Goal: Task Accomplishment & Management: Manage account settings

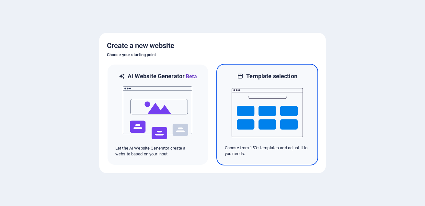
click at [287, 108] on img at bounding box center [266, 112] width 71 height 65
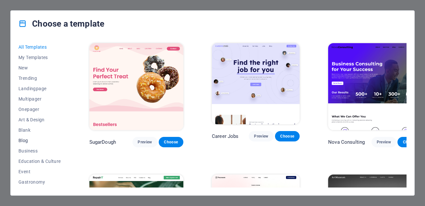
click at [26, 141] on span "Blog" at bounding box center [39, 140] width 42 height 5
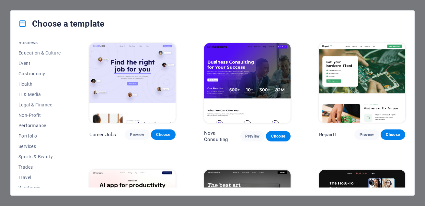
scroll to position [114, 0]
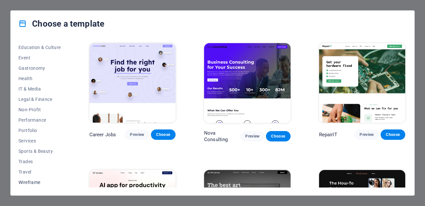
click at [39, 182] on span "Wireframe" at bounding box center [39, 181] width 42 height 5
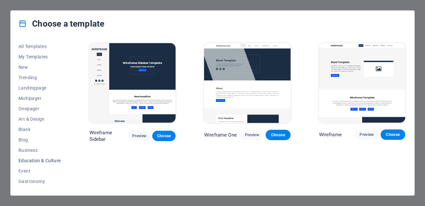
scroll to position [0, 0]
click at [30, 141] on span "Blog" at bounding box center [39, 140] width 42 height 5
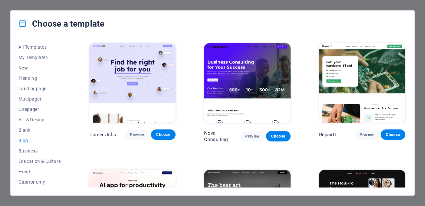
click at [24, 67] on span "New" at bounding box center [39, 67] width 42 height 5
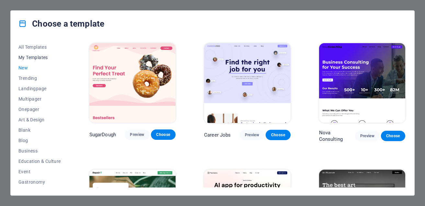
click at [30, 57] on span "My Templates" at bounding box center [39, 57] width 42 height 5
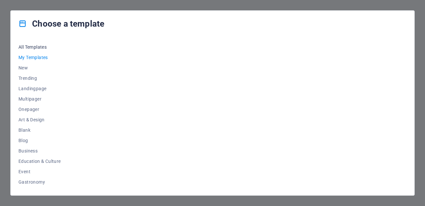
click at [29, 46] on span "All Templates" at bounding box center [39, 46] width 42 height 5
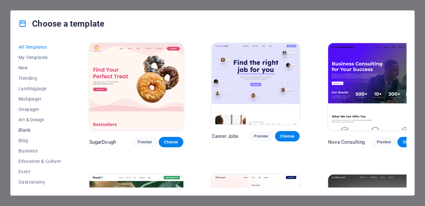
click at [26, 129] on span "Blank" at bounding box center [39, 129] width 42 height 5
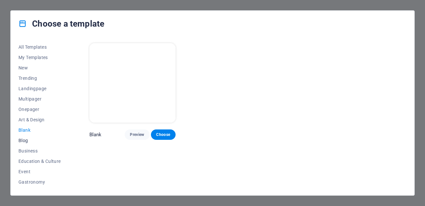
click at [24, 142] on span "Blog" at bounding box center [39, 140] width 42 height 5
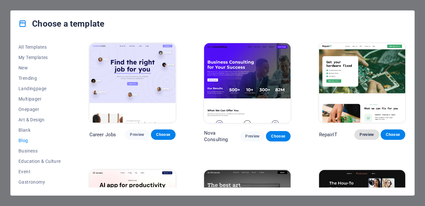
click at [364, 132] on span "Preview" at bounding box center [366, 134] width 14 height 5
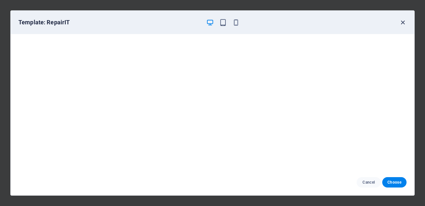
click at [403, 24] on icon "button" at bounding box center [402, 22] width 7 height 7
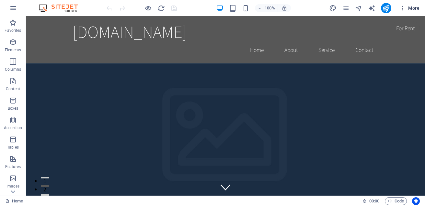
click at [404, 8] on icon "button" at bounding box center [402, 8] width 6 height 6
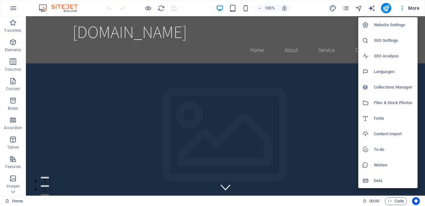
click at [386, 40] on h6 "SEO Settings" at bounding box center [394, 41] width 40 height 8
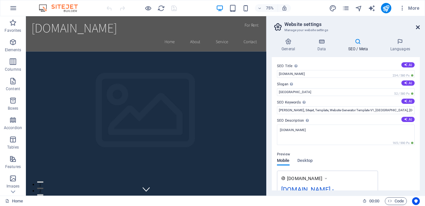
click at [417, 28] on icon at bounding box center [418, 27] width 4 height 5
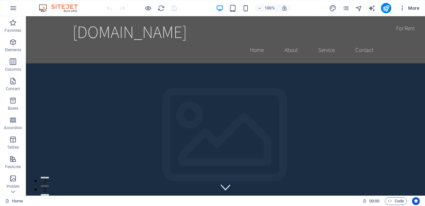
click at [403, 9] on icon "button" at bounding box center [402, 8] width 6 height 6
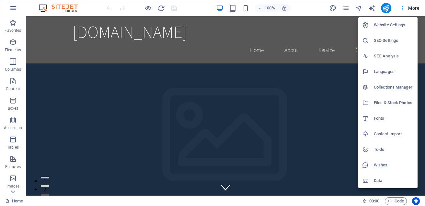
click at [390, 85] on h6 "Collections Manager" at bounding box center [394, 87] width 40 height 8
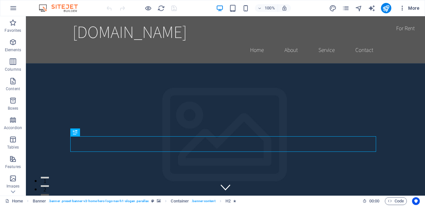
click at [402, 8] on icon "button" at bounding box center [402, 8] width 6 height 6
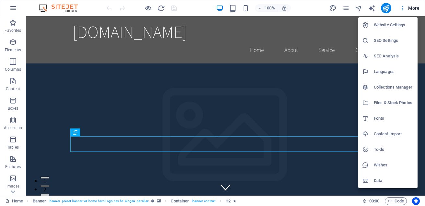
click at [402, 10] on div at bounding box center [212, 103] width 425 height 206
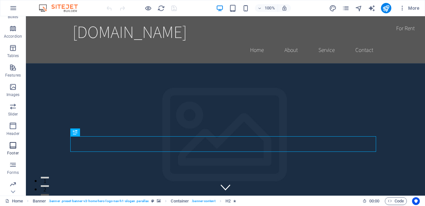
scroll to position [112, 0]
click at [13, 186] on span "Collections" at bounding box center [13, 186] width 26 height 16
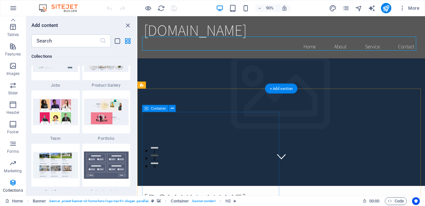
scroll to position [97, 0]
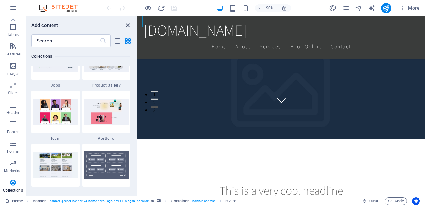
click at [127, 26] on icon "close panel" at bounding box center [127, 25] width 7 height 7
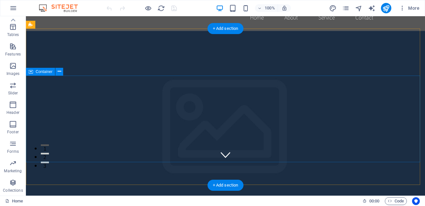
scroll to position [0, 0]
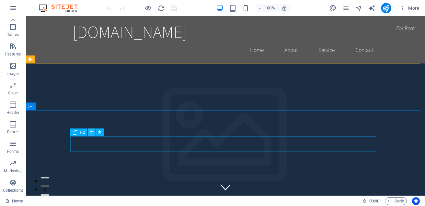
click at [92, 132] on icon at bounding box center [92, 132] width 4 height 7
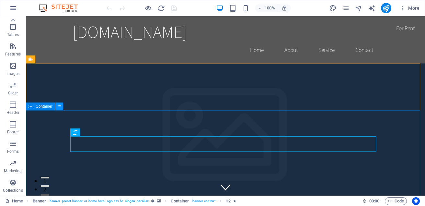
click at [61, 106] on button at bounding box center [59, 106] width 8 height 8
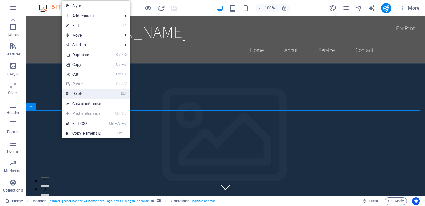
click at [96, 93] on link "⌦ Delete" at bounding box center [83, 94] width 43 height 10
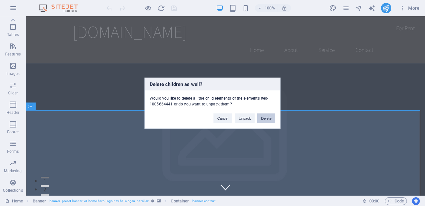
drag, startPoint x: 265, startPoint y: 118, endPoint x: 240, endPoint y: 103, distance: 29.9
click at [265, 119] on button "Delete" at bounding box center [266, 118] width 18 height 10
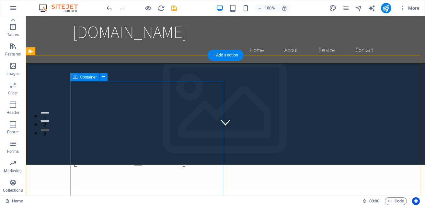
scroll to position [32, 0]
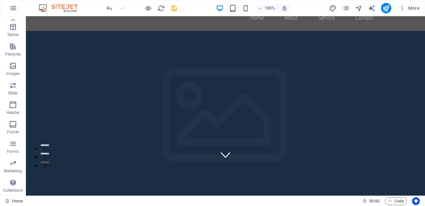
drag, startPoint x: 246, startPoint y: 135, endPoint x: 152, endPoint y: 129, distance: 94.4
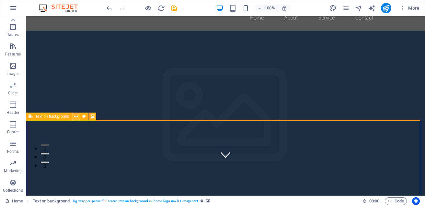
click at [78, 117] on icon at bounding box center [76, 116] width 4 height 7
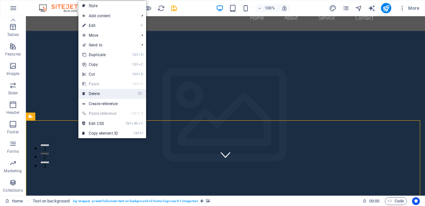
click at [104, 93] on link "⌦ Delete" at bounding box center [99, 94] width 43 height 10
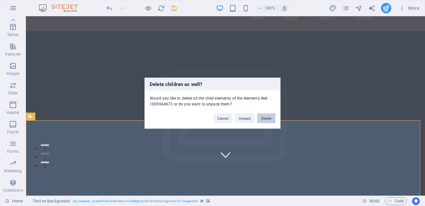
click at [269, 116] on button "Delete" at bounding box center [266, 118] width 18 height 10
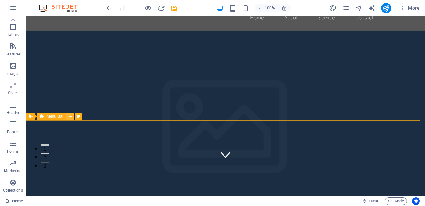
click at [73, 117] on button at bounding box center [70, 116] width 8 height 8
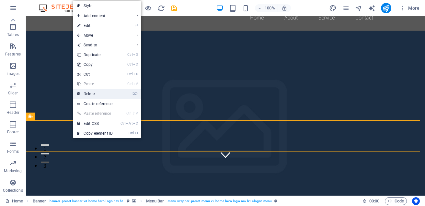
click at [104, 93] on link "⌦ Delete" at bounding box center [94, 94] width 43 height 10
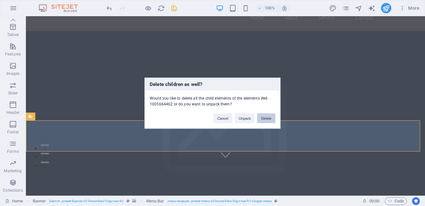
click at [266, 120] on button "Delete" at bounding box center [266, 118] width 18 height 10
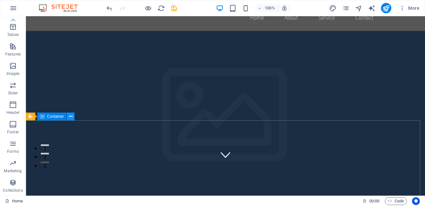
click at [70, 117] on icon at bounding box center [71, 116] width 4 height 7
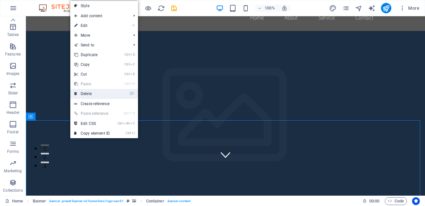
click at [96, 94] on link "⌦ Delete" at bounding box center [91, 94] width 43 height 10
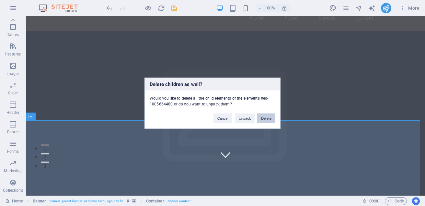
click at [271, 120] on button "Delete" at bounding box center [266, 118] width 18 height 10
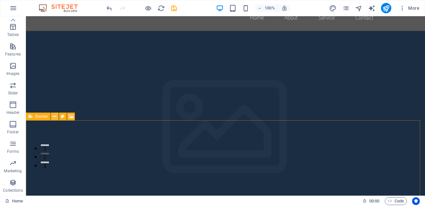
click at [56, 116] on icon at bounding box center [55, 116] width 4 height 7
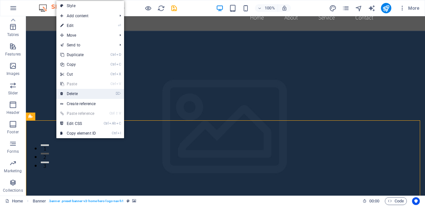
click at [91, 91] on link "⌦ Delete" at bounding box center [77, 94] width 43 height 10
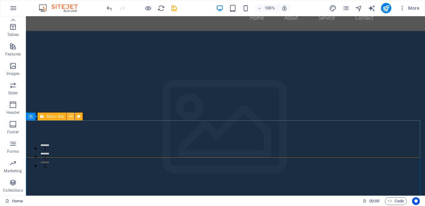
click at [70, 119] on icon at bounding box center [71, 116] width 4 height 7
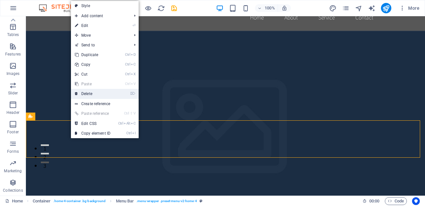
click at [99, 94] on link "⌦ Delete" at bounding box center [92, 94] width 43 height 10
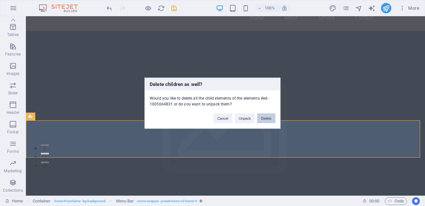
click at [270, 120] on button "Delete" at bounding box center [266, 118] width 18 height 10
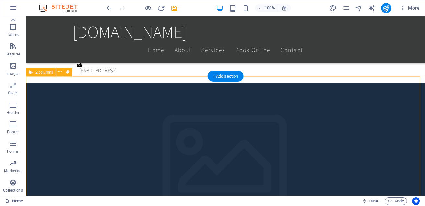
scroll to position [421, 0]
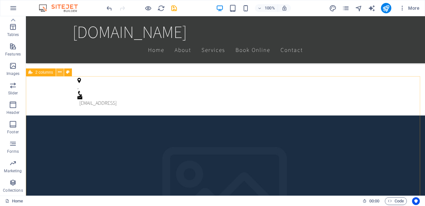
click at [59, 73] on icon at bounding box center [60, 72] width 4 height 7
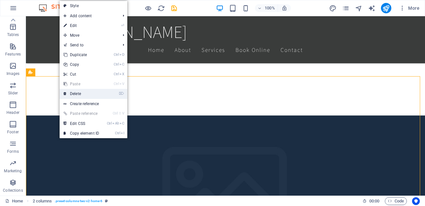
click at [78, 92] on link "⌦ Delete" at bounding box center [81, 94] width 43 height 10
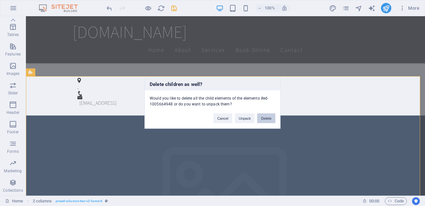
click at [265, 121] on button "Delete" at bounding box center [266, 118] width 18 height 10
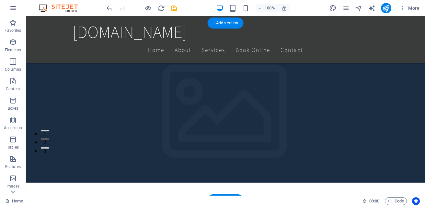
scroll to position [129, 0]
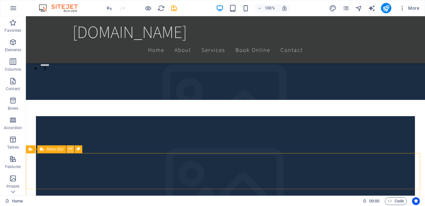
click at [72, 149] on icon at bounding box center [71, 148] width 4 height 7
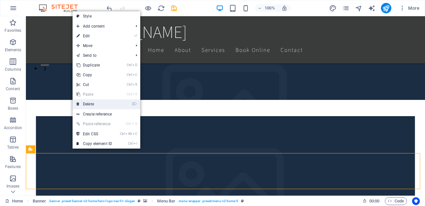
click at [92, 105] on link "⌦ Delete" at bounding box center [94, 104] width 43 height 10
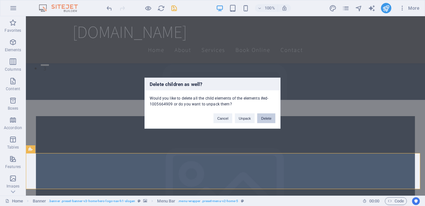
click at [269, 118] on button "Delete" at bounding box center [266, 118] width 18 height 10
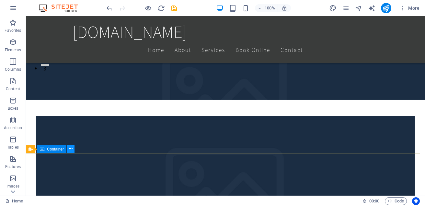
click at [72, 147] on icon at bounding box center [71, 148] width 4 height 7
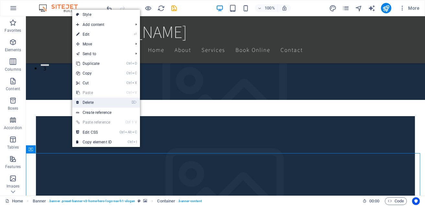
click at [96, 100] on link "⌦ Delete" at bounding box center [93, 102] width 43 height 10
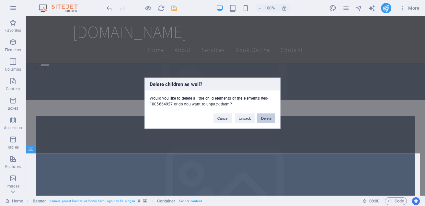
click at [265, 119] on button "Delete" at bounding box center [266, 118] width 18 height 10
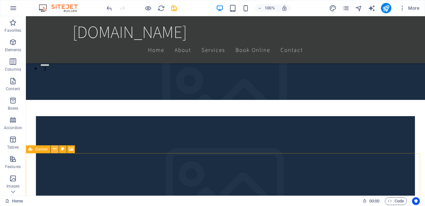
click at [58, 148] on button at bounding box center [55, 149] width 8 height 8
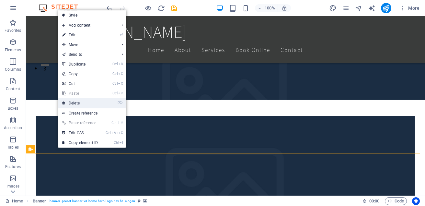
click at [85, 102] on link "⌦ Delete" at bounding box center [79, 103] width 43 height 10
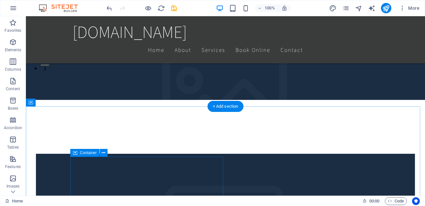
scroll to position [227, 0]
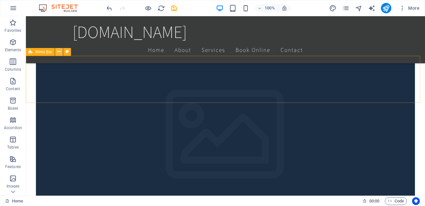
click at [59, 51] on icon at bounding box center [59, 51] width 4 height 7
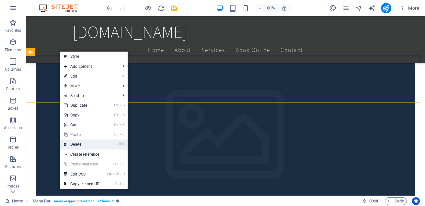
click at [94, 145] on link "⌦ Delete" at bounding box center [81, 144] width 43 height 10
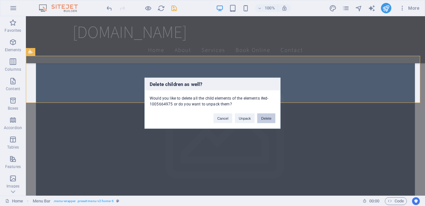
click at [261, 118] on button "Delete" at bounding box center [266, 118] width 18 height 10
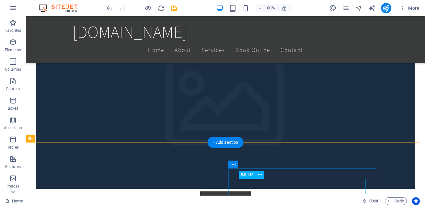
scroll to position [356, 0]
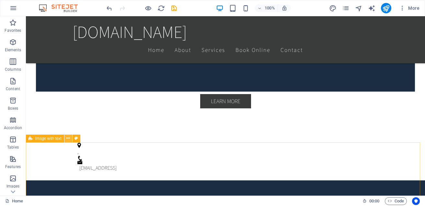
click at [68, 136] on icon at bounding box center [68, 138] width 4 height 7
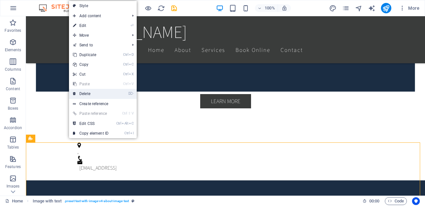
click at [92, 95] on link "⌦ Delete" at bounding box center [90, 94] width 43 height 10
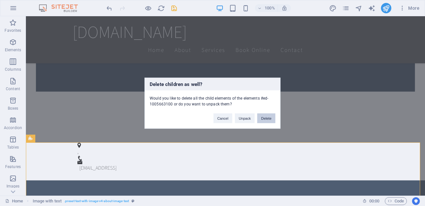
click at [265, 118] on button "Delete" at bounding box center [266, 118] width 18 height 10
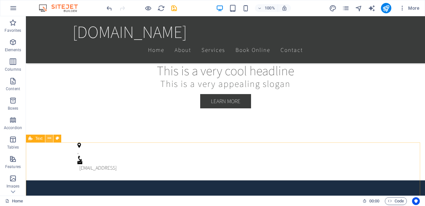
click at [49, 139] on icon at bounding box center [50, 138] width 4 height 7
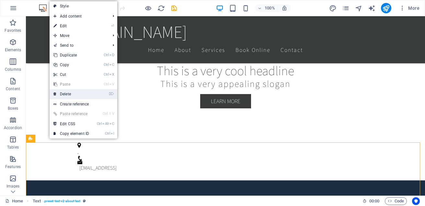
click at [71, 95] on link "⌦ Delete" at bounding box center [71, 94] width 43 height 10
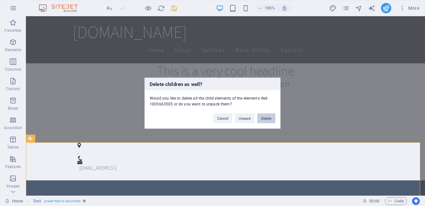
click at [267, 119] on button "Delete" at bounding box center [266, 118] width 18 height 10
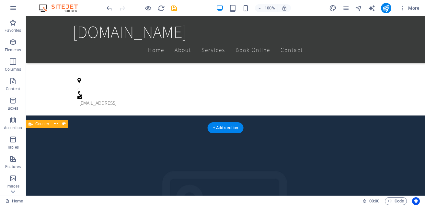
scroll to position [518, 0]
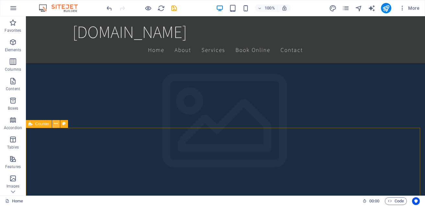
click at [58, 124] on icon at bounding box center [56, 123] width 4 height 7
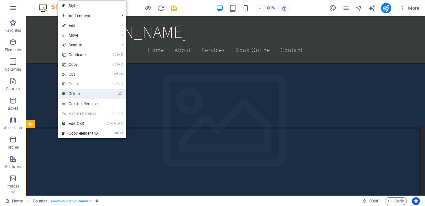
click at [89, 93] on link "⌦ Delete" at bounding box center [79, 94] width 43 height 10
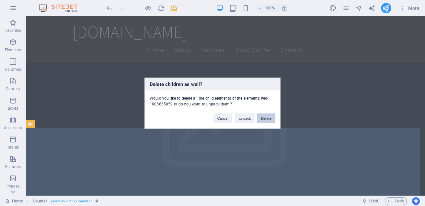
click at [271, 120] on button "Delete" at bounding box center [266, 118] width 18 height 10
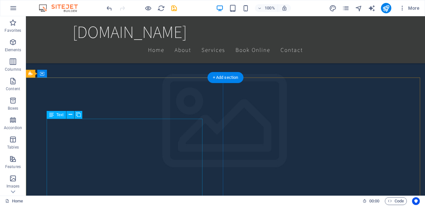
scroll to position [421, 0]
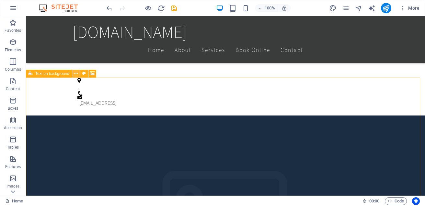
click at [74, 75] on icon at bounding box center [76, 73] width 4 height 7
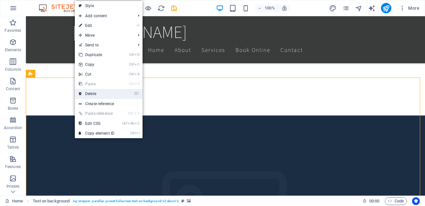
click at [102, 92] on link "⌦ Delete" at bounding box center [96, 94] width 43 height 10
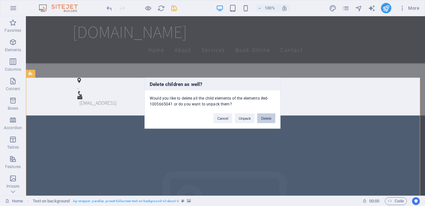
click at [264, 118] on button "Delete" at bounding box center [266, 118] width 18 height 10
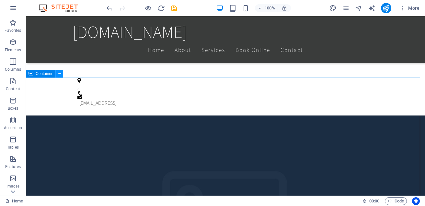
click at [60, 74] on icon at bounding box center [60, 73] width 4 height 7
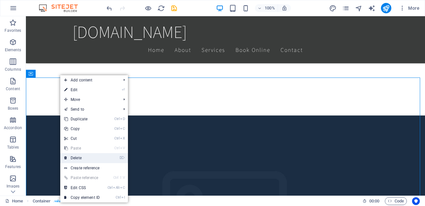
click at [89, 158] on link "⌦ Delete" at bounding box center [81, 158] width 43 height 10
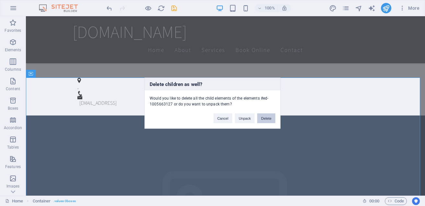
click at [264, 120] on button "Delete" at bounding box center [266, 118] width 18 height 10
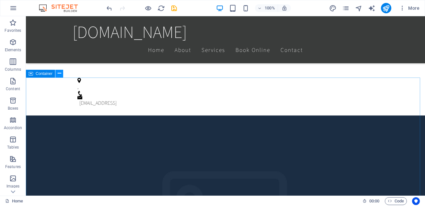
click at [59, 75] on icon at bounding box center [60, 73] width 4 height 7
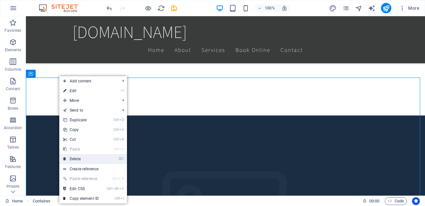
click at [84, 158] on link "⌦ Delete" at bounding box center [80, 159] width 43 height 10
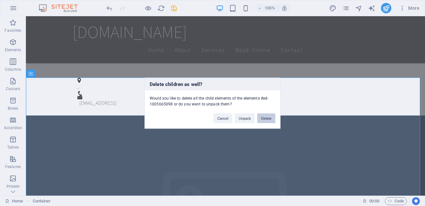
click at [262, 119] on button "Delete" at bounding box center [266, 118] width 18 height 10
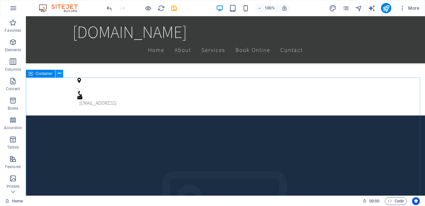
click at [59, 73] on icon at bounding box center [60, 73] width 4 height 7
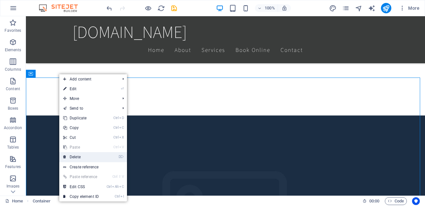
click at [84, 157] on link "⌦ Delete" at bounding box center [80, 157] width 43 height 10
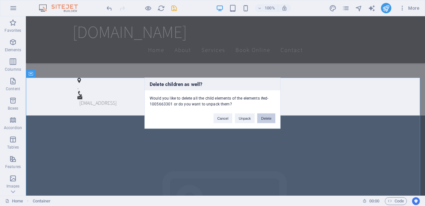
click at [264, 121] on button "Delete" at bounding box center [266, 118] width 18 height 10
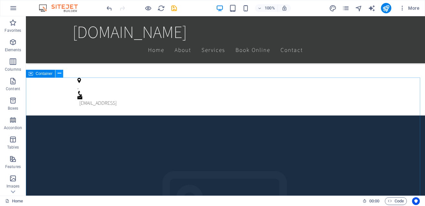
click at [59, 74] on icon at bounding box center [60, 73] width 4 height 7
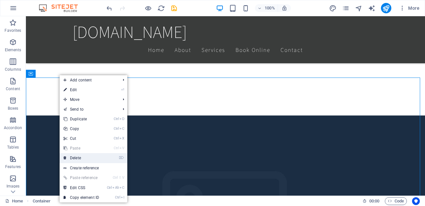
click at [81, 156] on link "⌦ Delete" at bounding box center [81, 158] width 43 height 10
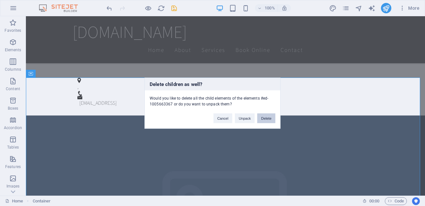
click at [268, 118] on button "Delete" at bounding box center [266, 118] width 18 height 10
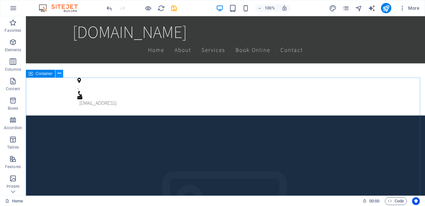
click at [58, 75] on icon at bounding box center [60, 73] width 4 height 7
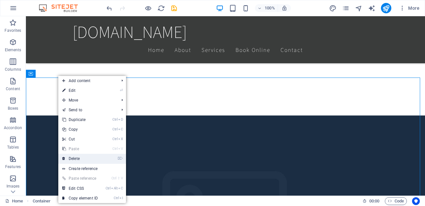
click at [81, 157] on link "⌦ Delete" at bounding box center [79, 158] width 43 height 10
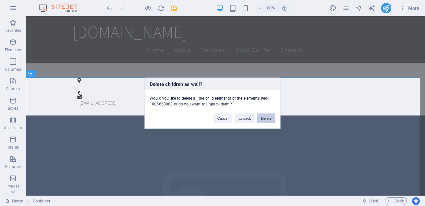
click at [269, 121] on button "Delete" at bounding box center [266, 118] width 18 height 10
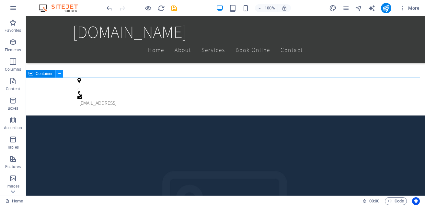
click at [60, 74] on icon at bounding box center [60, 73] width 4 height 7
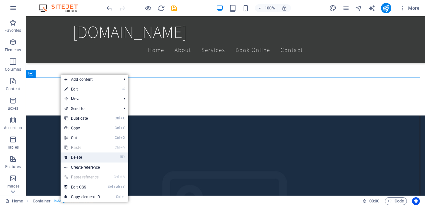
click at [79, 157] on link "⌦ Delete" at bounding box center [82, 157] width 43 height 10
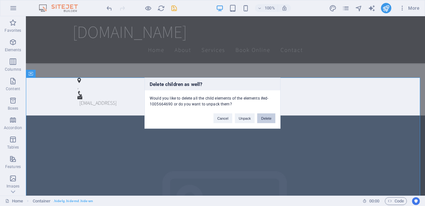
click at [270, 119] on button "Delete" at bounding box center [266, 118] width 18 height 10
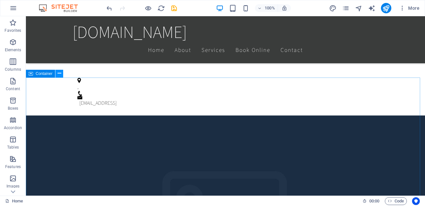
click at [60, 75] on icon at bounding box center [60, 73] width 4 height 7
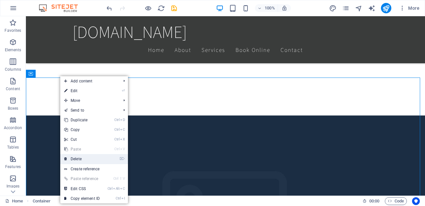
click at [104, 156] on link "⌦ Delete" at bounding box center [81, 159] width 43 height 10
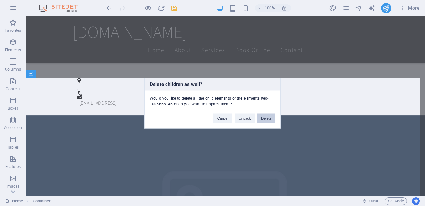
click at [265, 121] on button "Delete" at bounding box center [266, 118] width 18 height 10
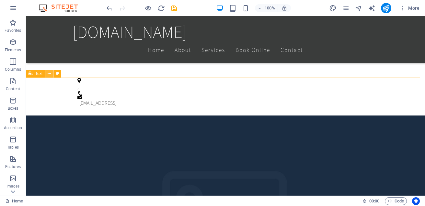
click at [50, 73] on icon at bounding box center [50, 73] width 4 height 7
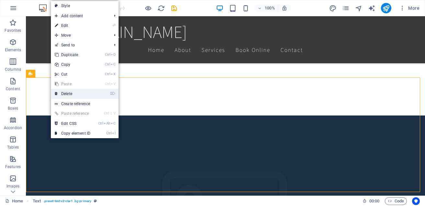
click at [86, 92] on link "⌦ Delete" at bounding box center [72, 94] width 43 height 10
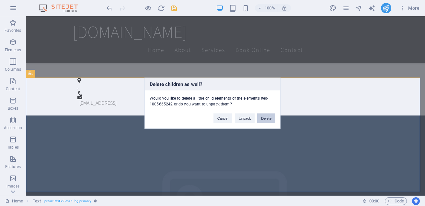
click at [267, 117] on button "Delete" at bounding box center [266, 118] width 18 height 10
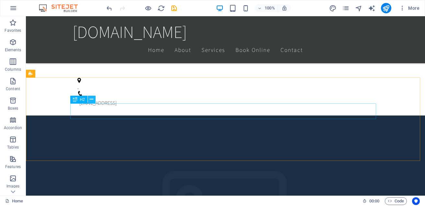
click at [91, 99] on icon at bounding box center [92, 99] width 4 height 7
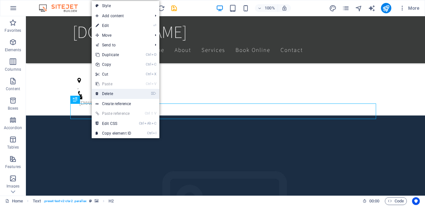
click at [106, 92] on link "⌦ Delete" at bounding box center [113, 94] width 43 height 10
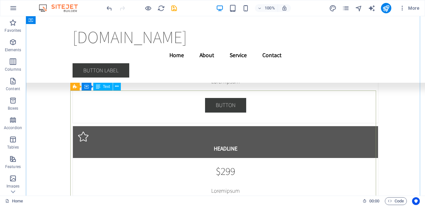
scroll to position [1687, 0]
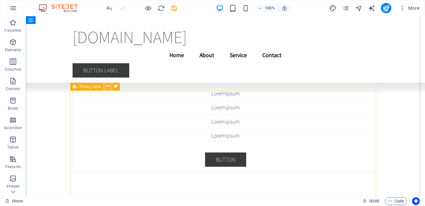
click at [107, 87] on icon at bounding box center [108, 86] width 4 height 7
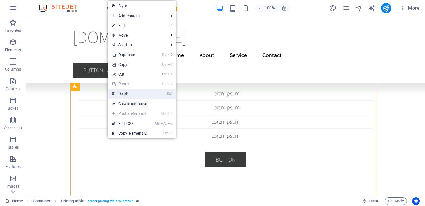
click at [120, 95] on link "⌦ Delete" at bounding box center [129, 94] width 43 height 10
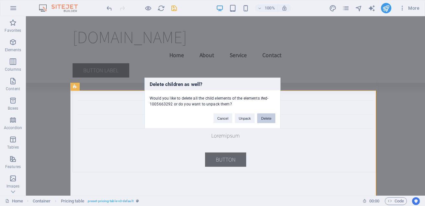
click at [263, 118] on button "Delete" at bounding box center [266, 118] width 18 height 10
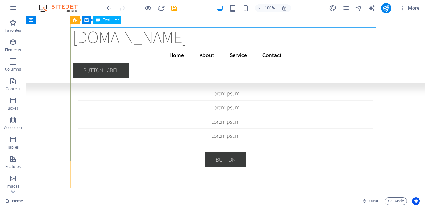
scroll to position [1590, 0]
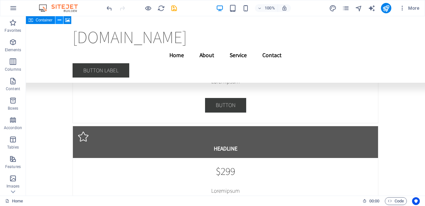
click at [58, 23] on icon at bounding box center [60, 20] width 4 height 7
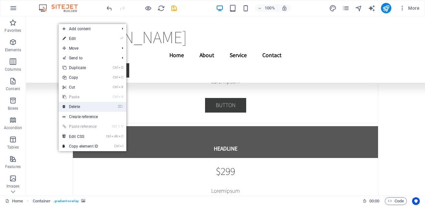
click at [85, 106] on link "⌦ Delete" at bounding box center [80, 107] width 43 height 10
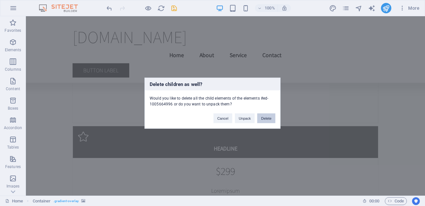
click at [268, 118] on button "Delete" at bounding box center [266, 118] width 18 height 10
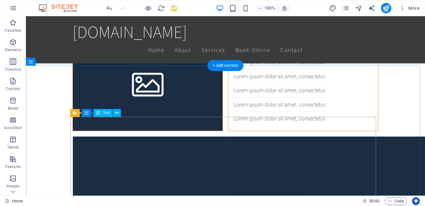
scroll to position [285, 0]
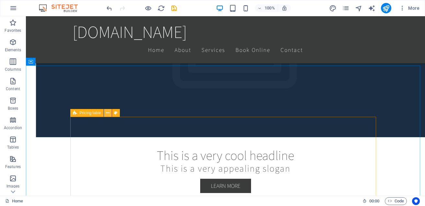
click at [107, 114] on icon at bounding box center [108, 112] width 4 height 7
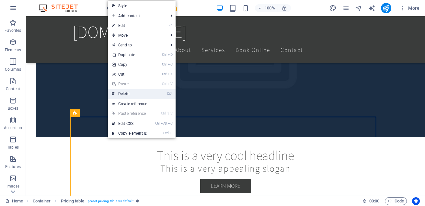
click at [124, 95] on link "⌦ Delete" at bounding box center [129, 94] width 43 height 10
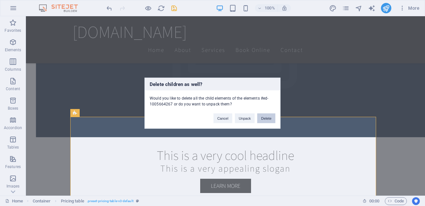
click at [265, 118] on button "Delete" at bounding box center [266, 118] width 18 height 10
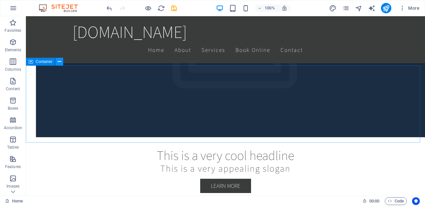
click at [60, 62] on icon at bounding box center [60, 61] width 4 height 7
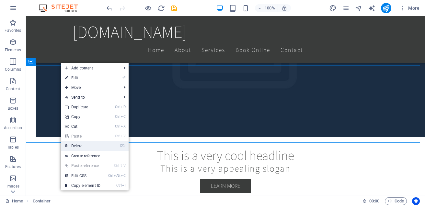
click at [81, 146] on link "⌦ Delete" at bounding box center [82, 146] width 43 height 10
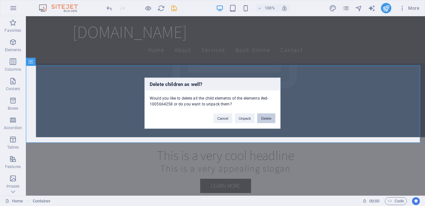
click at [269, 119] on button "Delete" at bounding box center [266, 118] width 18 height 10
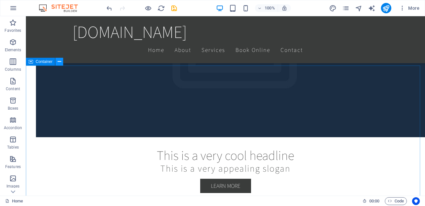
click at [59, 63] on icon at bounding box center [60, 61] width 4 height 7
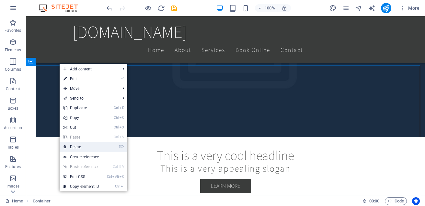
click at [84, 145] on link "⌦ Delete" at bounding box center [81, 147] width 43 height 10
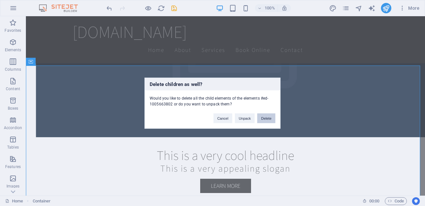
click at [265, 118] on button "Delete" at bounding box center [266, 118] width 18 height 10
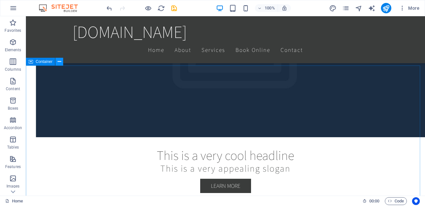
click at [59, 64] on icon at bounding box center [60, 61] width 4 height 7
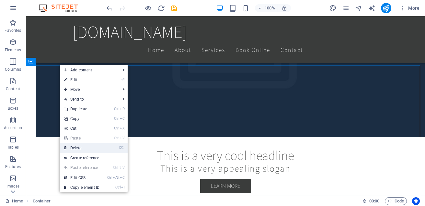
click at [80, 149] on link "⌦ Delete" at bounding box center [81, 148] width 43 height 10
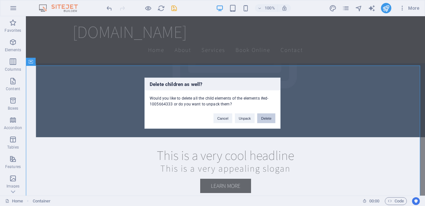
click at [271, 118] on button "Delete" at bounding box center [266, 118] width 18 height 10
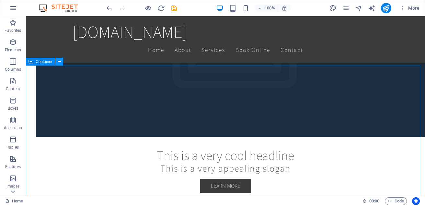
click at [59, 63] on icon at bounding box center [60, 61] width 4 height 7
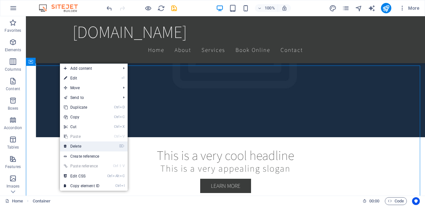
click at [79, 143] on link "⌦ Delete" at bounding box center [81, 146] width 43 height 10
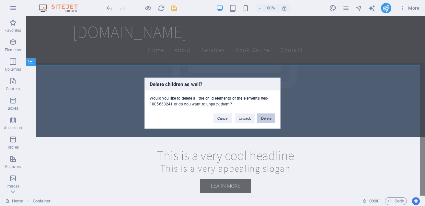
click at [265, 119] on button "Delete" at bounding box center [266, 118] width 18 height 10
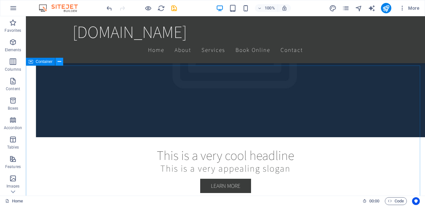
click at [60, 62] on icon at bounding box center [60, 61] width 4 height 7
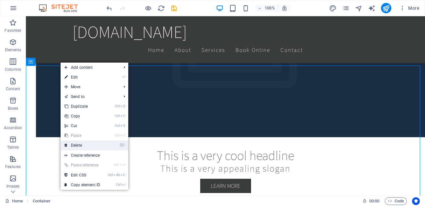
click at [76, 144] on link "⌦ Delete" at bounding box center [82, 145] width 43 height 10
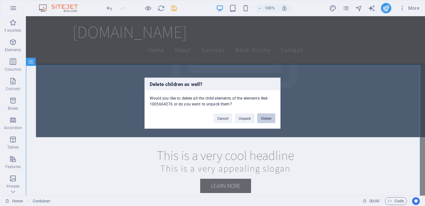
click at [267, 119] on button "Delete" at bounding box center [266, 118] width 18 height 10
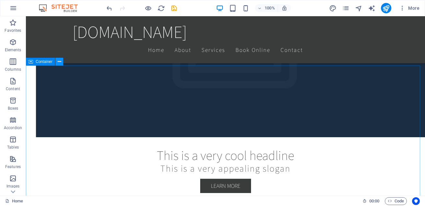
click at [60, 63] on icon at bounding box center [60, 61] width 4 height 7
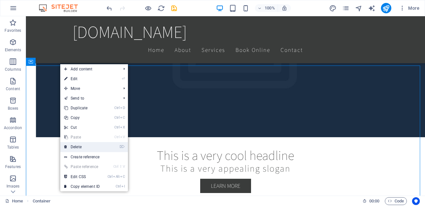
click at [80, 145] on link "⌦ Delete" at bounding box center [81, 147] width 43 height 10
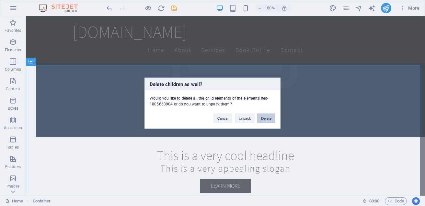
click at [270, 119] on button "Delete" at bounding box center [266, 118] width 18 height 10
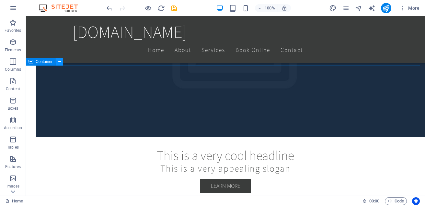
click at [57, 61] on button at bounding box center [59, 62] width 8 height 8
click at [59, 64] on icon at bounding box center [60, 61] width 4 height 7
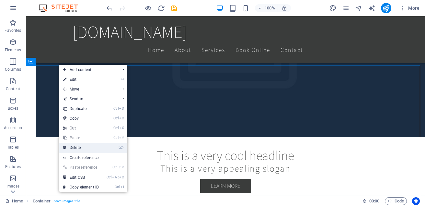
click at [79, 150] on link "⌦ Delete" at bounding box center [80, 147] width 43 height 10
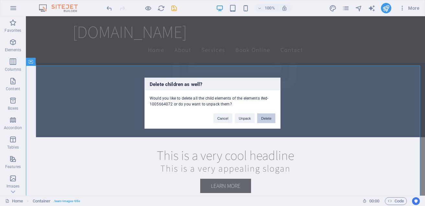
click at [263, 120] on button "Delete" at bounding box center [266, 118] width 18 height 10
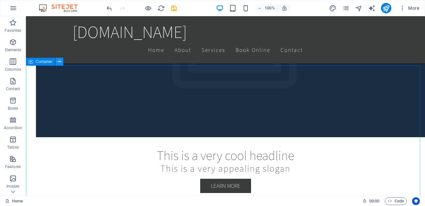
click at [59, 61] on icon at bounding box center [60, 61] width 4 height 7
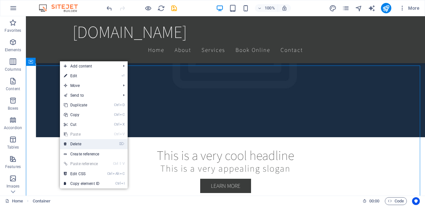
click at [75, 142] on link "⌦ Delete" at bounding box center [81, 144] width 43 height 10
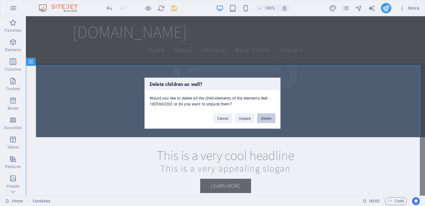
click at [265, 120] on button "Delete" at bounding box center [266, 118] width 18 height 10
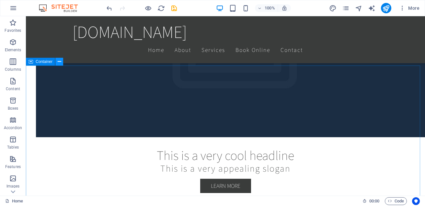
click at [59, 63] on icon at bounding box center [60, 61] width 4 height 7
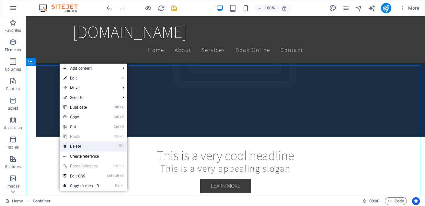
click at [77, 147] on link "⌦ Delete" at bounding box center [81, 146] width 43 height 10
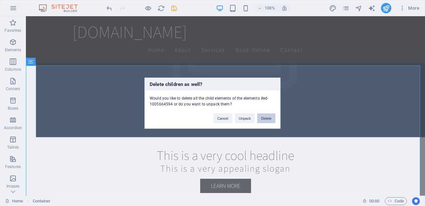
click at [267, 121] on button "Delete" at bounding box center [266, 118] width 18 height 10
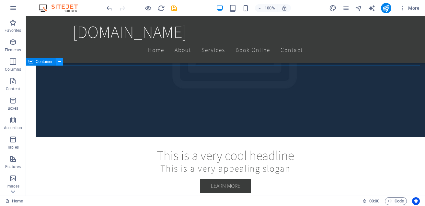
click at [60, 62] on icon at bounding box center [60, 61] width 4 height 7
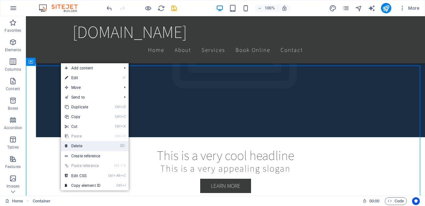
click at [73, 146] on link "⌦ Delete" at bounding box center [82, 146] width 43 height 10
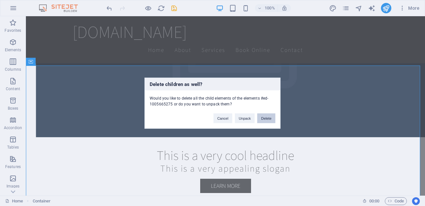
click at [265, 119] on button "Delete" at bounding box center [266, 118] width 18 height 10
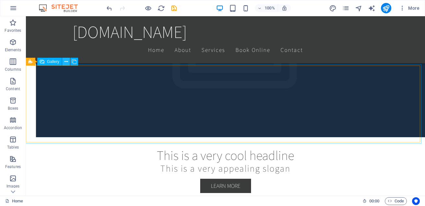
click at [67, 62] on icon at bounding box center [66, 61] width 4 height 7
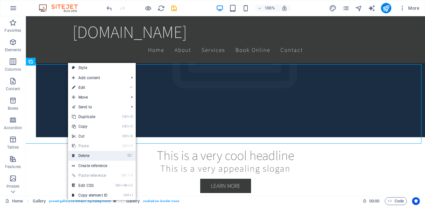
click at [87, 157] on link "⌦ Delete" at bounding box center [89, 156] width 43 height 10
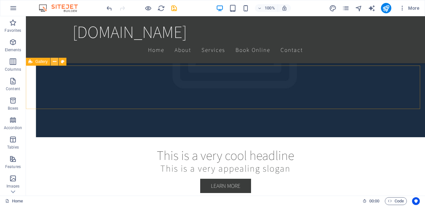
click at [54, 62] on icon at bounding box center [55, 61] width 4 height 7
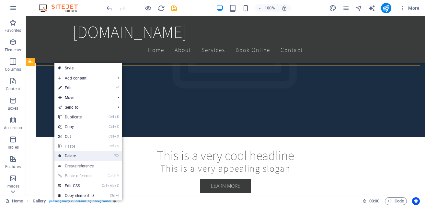
click at [69, 155] on link "⌦ Delete" at bounding box center [75, 156] width 43 height 10
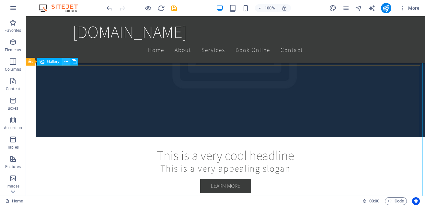
click at [63, 61] on button at bounding box center [66, 62] width 8 height 8
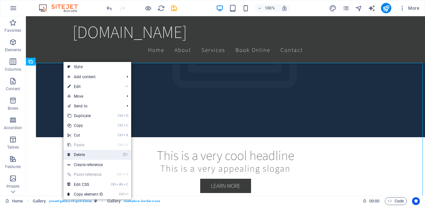
click at [86, 153] on link "⌦ Delete" at bounding box center [84, 155] width 43 height 10
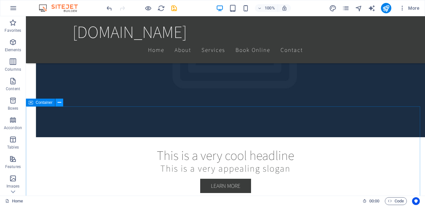
click at [59, 103] on icon at bounding box center [60, 102] width 4 height 7
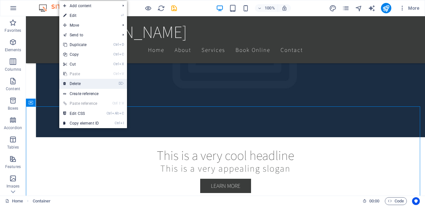
click at [78, 85] on link "⌦ Delete" at bounding box center [80, 84] width 43 height 10
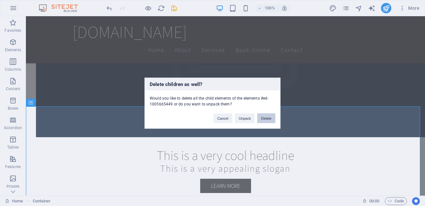
click at [269, 120] on button "Delete" at bounding box center [266, 118] width 18 height 10
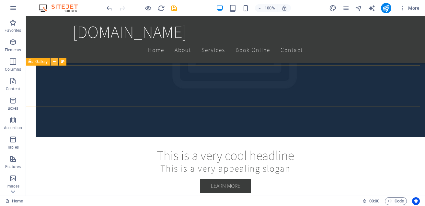
click at [54, 60] on icon at bounding box center [55, 61] width 4 height 7
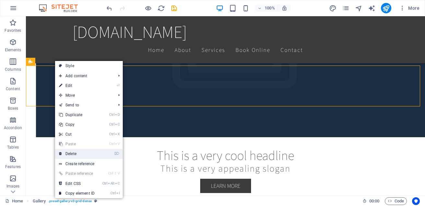
click at [79, 151] on link "⌦ Delete" at bounding box center [76, 154] width 43 height 10
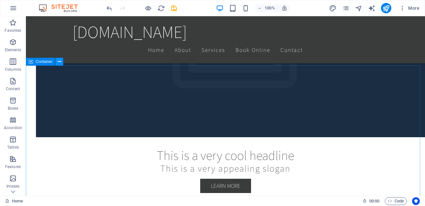
click at [60, 62] on icon at bounding box center [60, 61] width 4 height 7
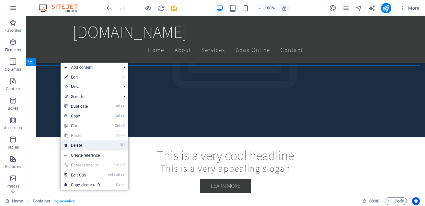
click at [73, 143] on link "⌦ Delete" at bounding box center [82, 145] width 43 height 10
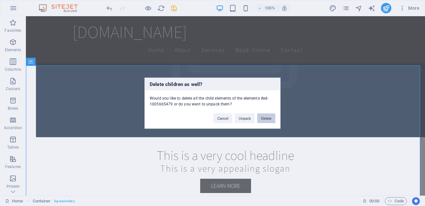
click at [268, 120] on button "Delete" at bounding box center [266, 118] width 18 height 10
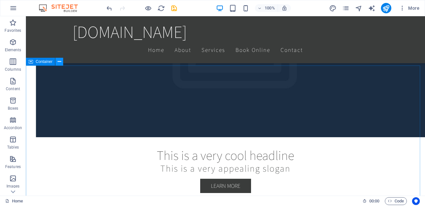
click at [58, 62] on icon at bounding box center [60, 61] width 4 height 7
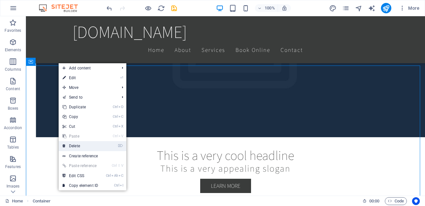
click at [80, 145] on link "⌦ Delete" at bounding box center [80, 146] width 43 height 10
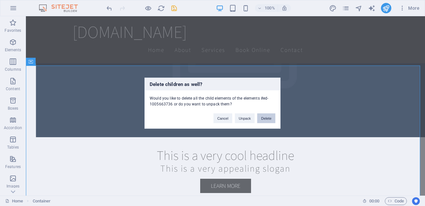
click at [271, 120] on button "Delete" at bounding box center [266, 118] width 18 height 10
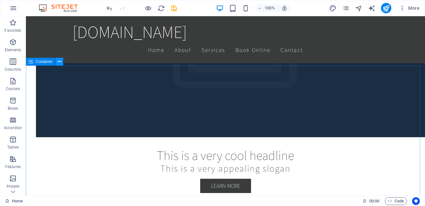
click at [58, 63] on icon at bounding box center [60, 61] width 4 height 7
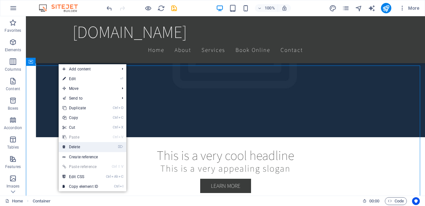
click at [79, 149] on link "⌦ Delete" at bounding box center [80, 147] width 43 height 10
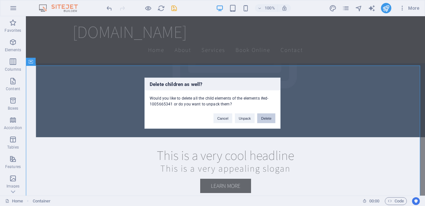
click at [267, 120] on button "Delete" at bounding box center [266, 118] width 18 height 10
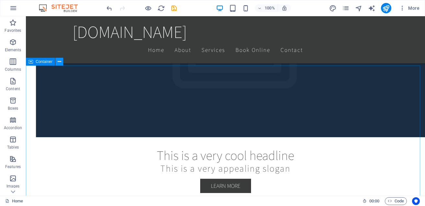
click at [58, 63] on icon at bounding box center [60, 61] width 4 height 7
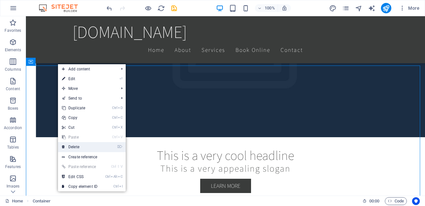
click at [80, 146] on link "⌦ Delete" at bounding box center [79, 147] width 43 height 10
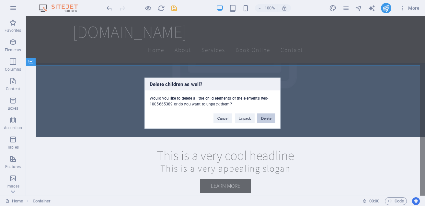
click at [264, 119] on button "Delete" at bounding box center [266, 118] width 18 height 10
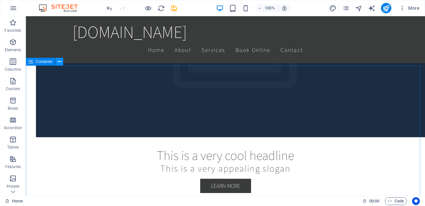
click at [60, 61] on icon at bounding box center [60, 61] width 4 height 7
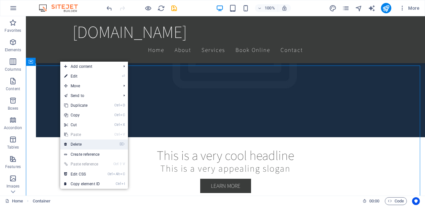
click at [83, 143] on link "⌦ Delete" at bounding box center [81, 144] width 43 height 10
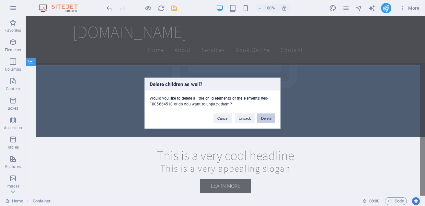
click at [270, 120] on button "Delete" at bounding box center [266, 118] width 18 height 10
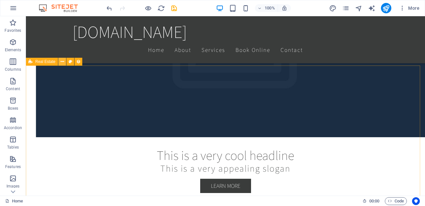
click at [59, 60] on button at bounding box center [62, 62] width 8 height 8
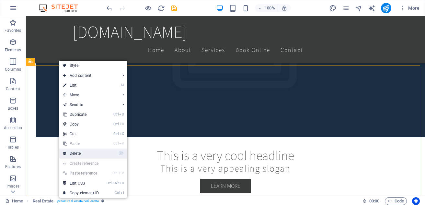
drag, startPoint x: 75, startPoint y: 154, endPoint x: 78, endPoint y: 152, distance: 3.4
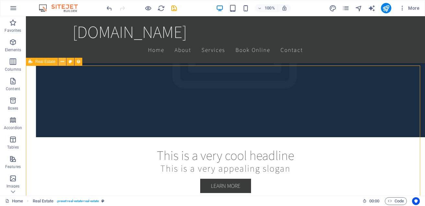
click at [62, 61] on icon at bounding box center [63, 61] width 4 height 7
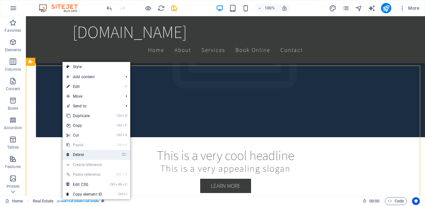
click at [75, 153] on link "⌦ Delete" at bounding box center [83, 155] width 43 height 10
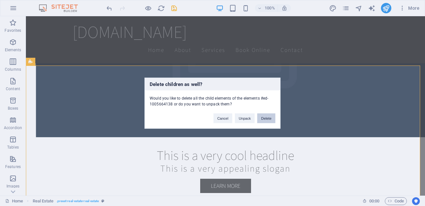
click at [269, 121] on button "Delete" at bounding box center [266, 118] width 18 height 10
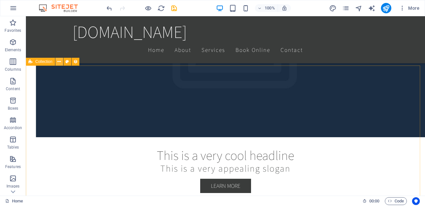
click at [57, 61] on icon at bounding box center [59, 61] width 4 height 7
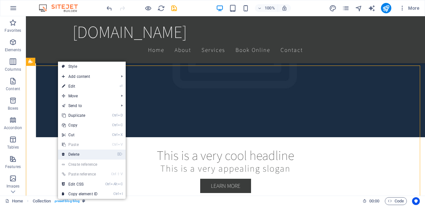
click at [84, 154] on link "⌦ Delete" at bounding box center [79, 154] width 43 height 10
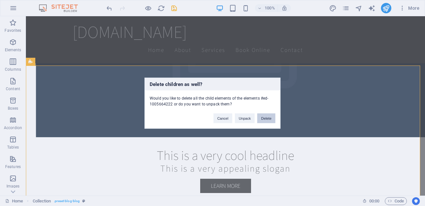
click at [270, 121] on button "Delete" at bounding box center [266, 118] width 18 height 10
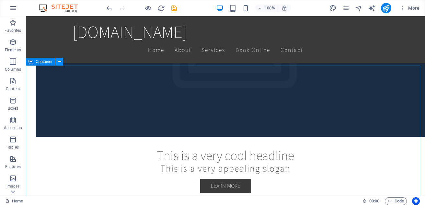
click at [60, 63] on icon at bounding box center [60, 61] width 4 height 7
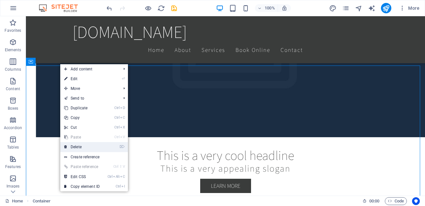
click at [93, 145] on link "⌦ Delete" at bounding box center [81, 147] width 43 height 10
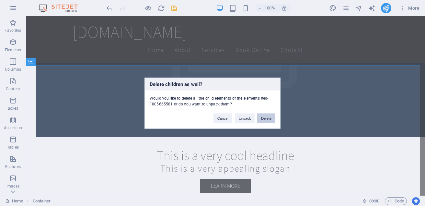
click at [264, 118] on button "Delete" at bounding box center [266, 118] width 18 height 10
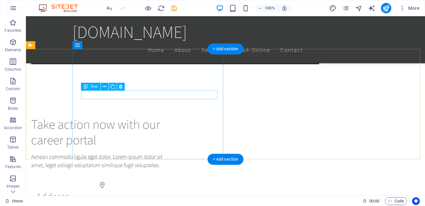
scroll to position [2582, 0]
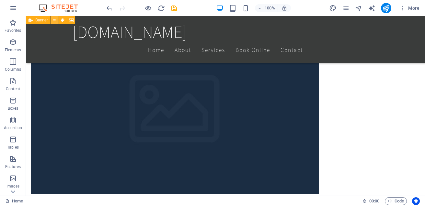
click at [56, 21] on icon at bounding box center [55, 20] width 4 height 7
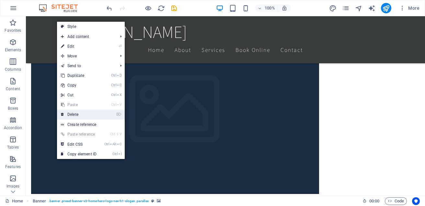
click at [78, 116] on link "⌦ Delete" at bounding box center [78, 114] width 43 height 10
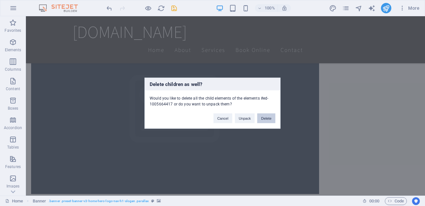
click at [269, 119] on button "Delete" at bounding box center [266, 118] width 18 height 10
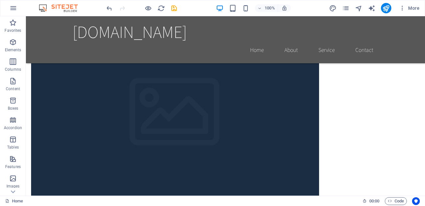
scroll to position [2432, 0]
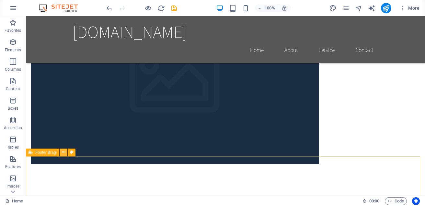
click at [64, 152] on icon at bounding box center [64, 152] width 4 height 7
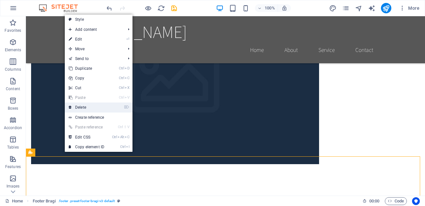
click at [90, 106] on link "⌦ Delete" at bounding box center [86, 107] width 43 height 10
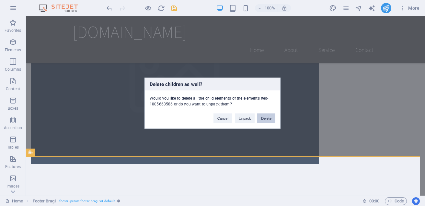
click at [260, 117] on button "Delete" at bounding box center [266, 118] width 18 height 10
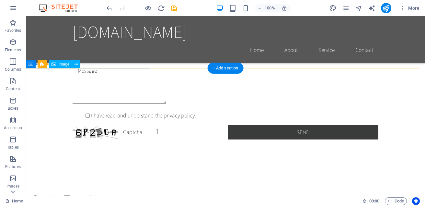
scroll to position [2044, 0]
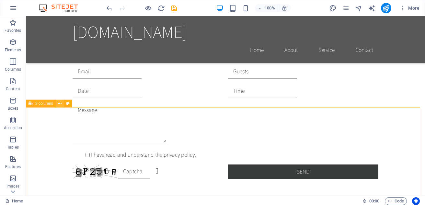
click at [59, 102] on icon at bounding box center [60, 103] width 4 height 7
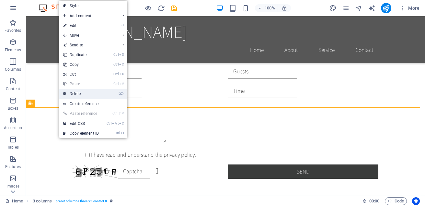
click at [75, 91] on link "⌦ Delete" at bounding box center [80, 94] width 43 height 10
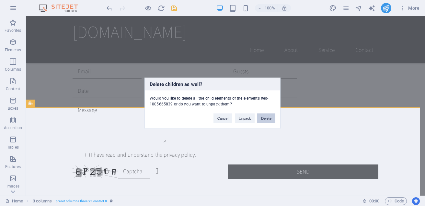
click at [268, 118] on button "Delete" at bounding box center [266, 118] width 18 height 10
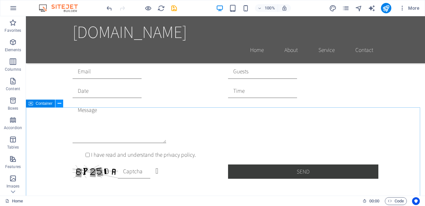
click at [60, 106] on icon at bounding box center [60, 103] width 4 height 7
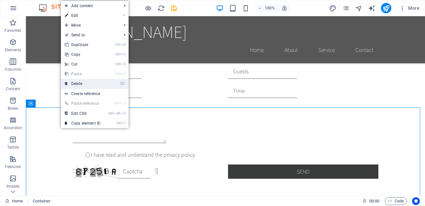
click at [94, 85] on link "⌦ Delete" at bounding box center [82, 84] width 43 height 10
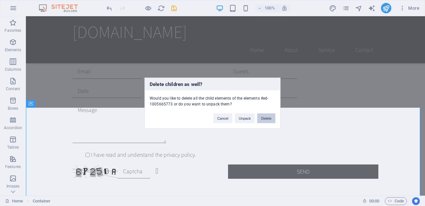
click at [270, 117] on button "Delete" at bounding box center [266, 118] width 18 height 10
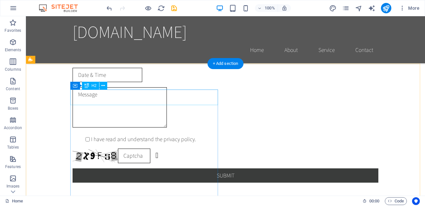
scroll to position [1797, 0]
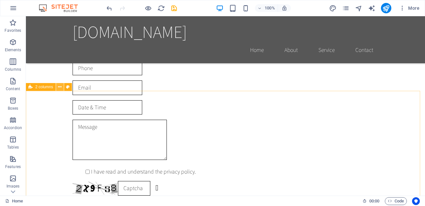
click at [61, 88] on icon at bounding box center [60, 87] width 4 height 7
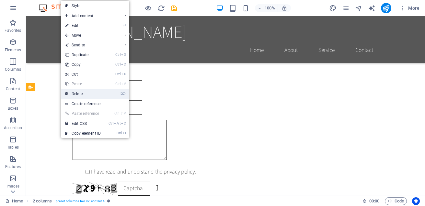
click at [74, 94] on link "⌦ Delete" at bounding box center [82, 94] width 43 height 10
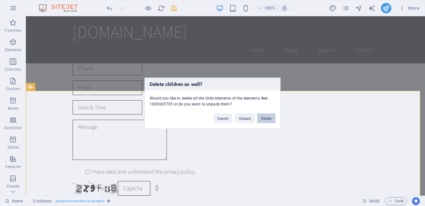
click at [269, 117] on button "Delete" at bounding box center [266, 118] width 18 height 10
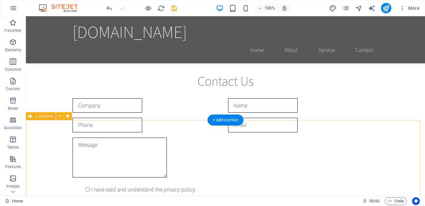
scroll to position [1538, 0]
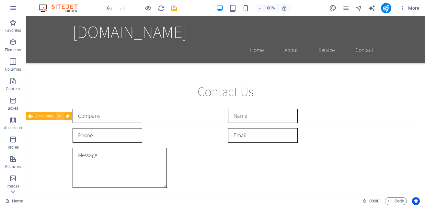
click at [60, 115] on icon at bounding box center [60, 116] width 4 height 7
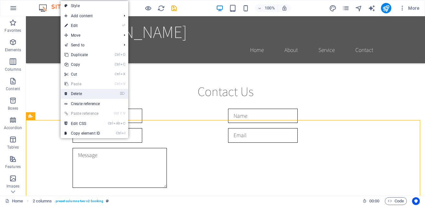
click at [97, 95] on link "⌦ Delete" at bounding box center [82, 94] width 43 height 10
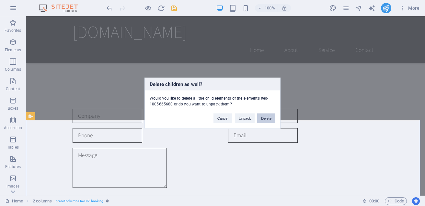
click at [264, 117] on button "Delete" at bounding box center [266, 118] width 18 height 10
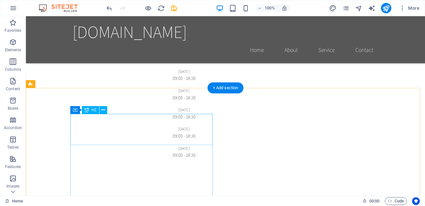
scroll to position [1376, 0]
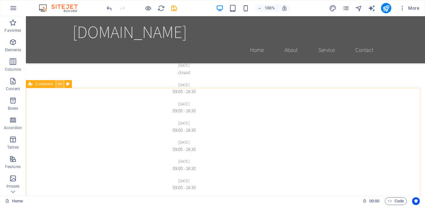
click at [60, 85] on icon at bounding box center [60, 84] width 4 height 7
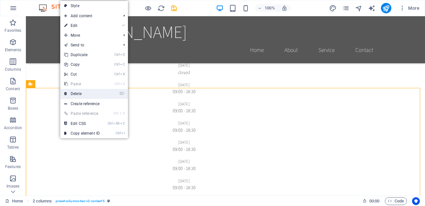
click at [79, 94] on link "⌦ Delete" at bounding box center [81, 94] width 43 height 10
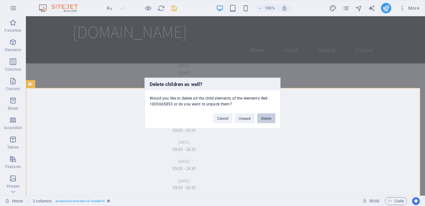
click at [267, 118] on button "Delete" at bounding box center [266, 118] width 18 height 10
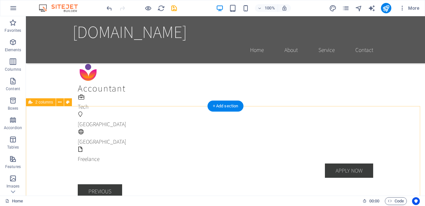
scroll to position [1117, 0]
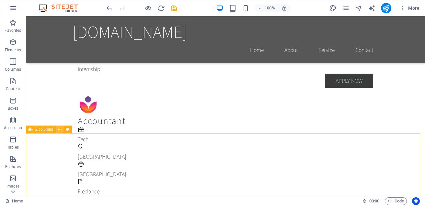
click at [62, 129] on icon at bounding box center [60, 129] width 4 height 7
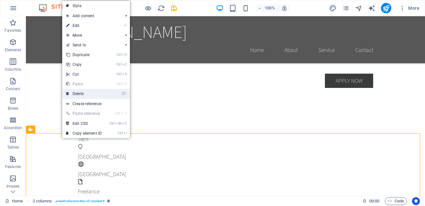
click at [100, 94] on link "⌦ Delete" at bounding box center [83, 94] width 43 height 10
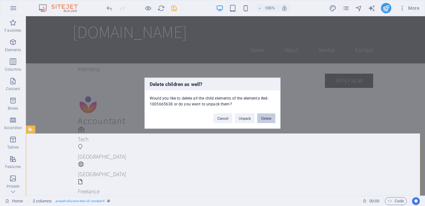
click at [266, 118] on button "Delete" at bounding box center [266, 118] width 18 height 10
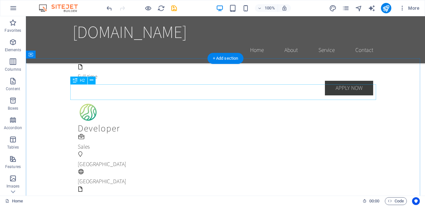
scroll to position [956, 0]
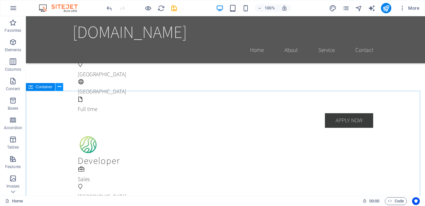
click at [60, 87] on icon at bounding box center [60, 86] width 4 height 7
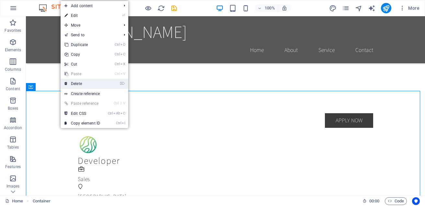
click at [81, 83] on link "⌦ Delete" at bounding box center [82, 84] width 43 height 10
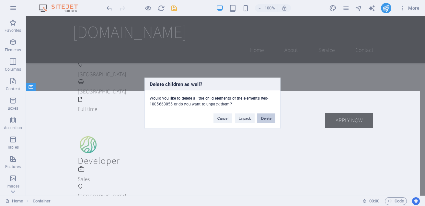
click at [263, 116] on button "Delete" at bounding box center [266, 118] width 18 height 10
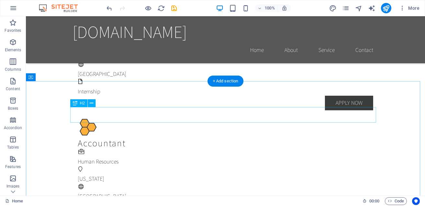
scroll to position [697, 0]
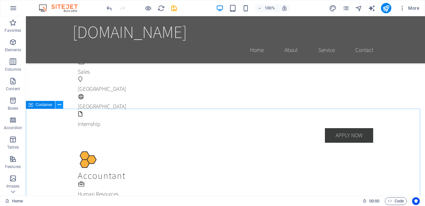
click at [59, 107] on icon at bounding box center [60, 104] width 4 height 7
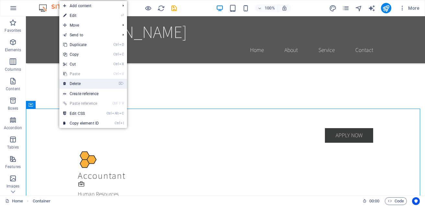
click at [84, 85] on link "⌦ Delete" at bounding box center [80, 84] width 43 height 10
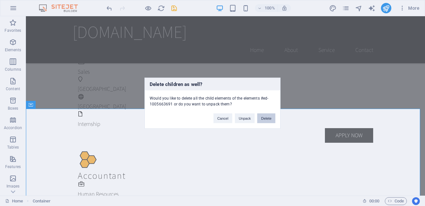
click at [268, 119] on button "Delete" at bounding box center [266, 118] width 18 height 10
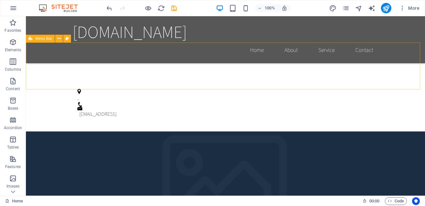
scroll to position [211, 0]
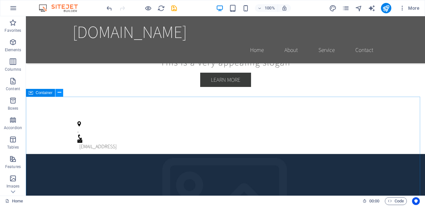
click at [56, 94] on button at bounding box center [59, 93] width 8 height 8
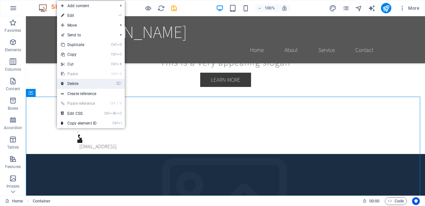
click at [73, 84] on link "⌦ Delete" at bounding box center [78, 84] width 43 height 10
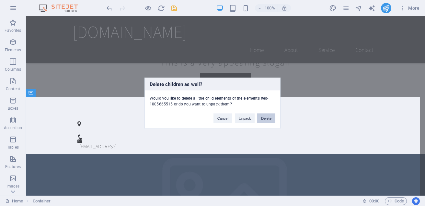
click at [268, 120] on button "Delete" at bounding box center [266, 118] width 18 height 10
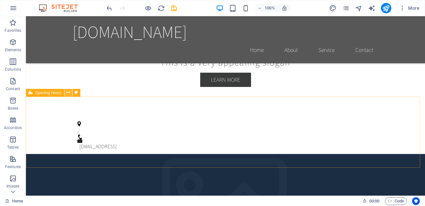
click at [69, 92] on icon at bounding box center [68, 92] width 4 height 7
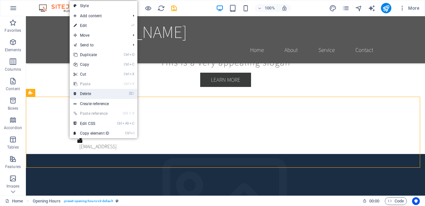
click at [97, 94] on link "⌦ Delete" at bounding box center [91, 94] width 43 height 10
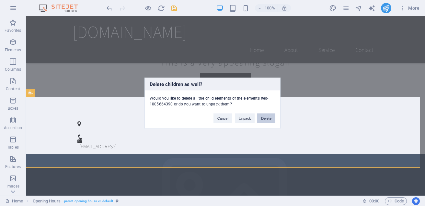
click at [270, 118] on button "Delete" at bounding box center [266, 118] width 18 height 10
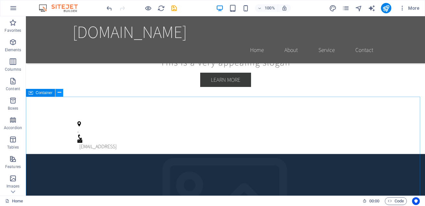
click at [60, 94] on icon at bounding box center [60, 92] width 4 height 7
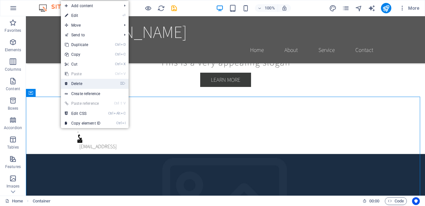
click at [90, 84] on link "⌦ Delete" at bounding box center [82, 84] width 43 height 10
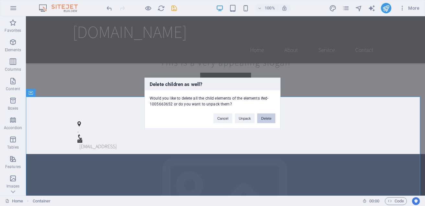
click at [267, 118] on button "Delete" at bounding box center [266, 118] width 18 height 10
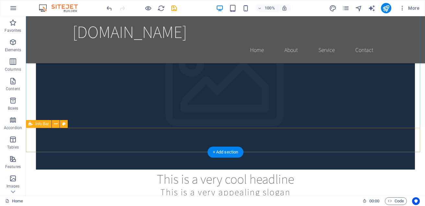
scroll to position [114, 0]
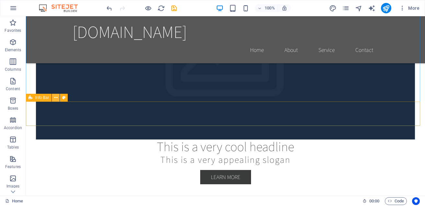
click at [57, 99] on icon at bounding box center [56, 97] width 4 height 7
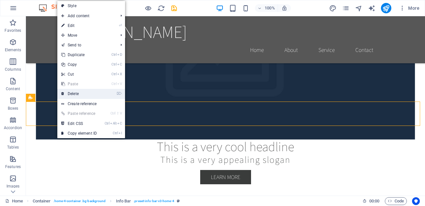
click at [81, 95] on link "⌦ Delete" at bounding box center [78, 94] width 43 height 10
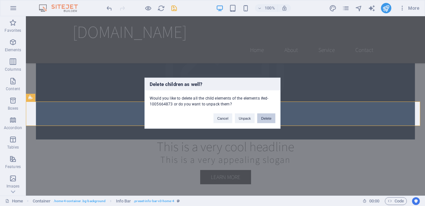
click at [269, 117] on button "Delete" at bounding box center [266, 118] width 18 height 10
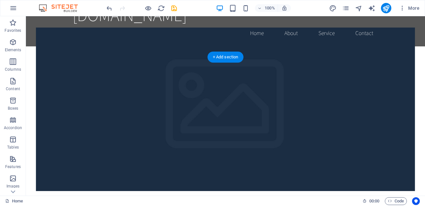
scroll to position [0, 0]
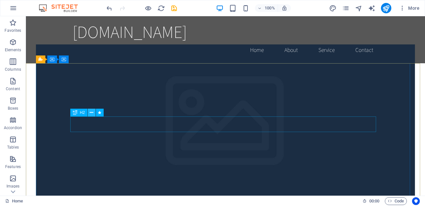
click at [94, 115] on button at bounding box center [92, 112] width 8 height 8
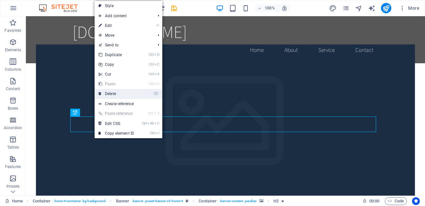
click at [107, 94] on link "⌦ Delete" at bounding box center [116, 94] width 43 height 10
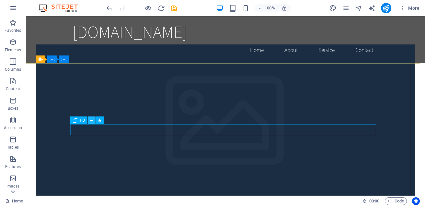
click at [90, 120] on icon at bounding box center [92, 120] width 4 height 7
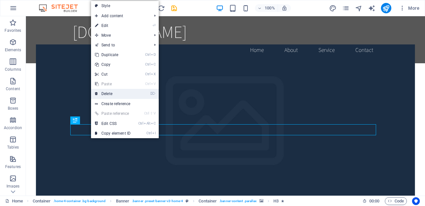
click at [121, 94] on link "⌦ Delete" at bounding box center [112, 94] width 43 height 10
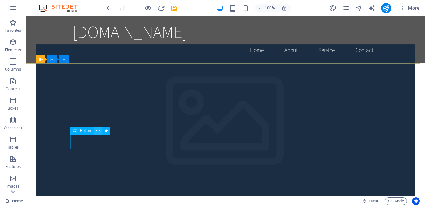
click at [98, 129] on icon at bounding box center [98, 130] width 4 height 7
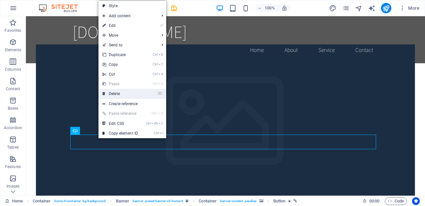
click at [125, 96] on link "⌦ Delete" at bounding box center [119, 94] width 43 height 10
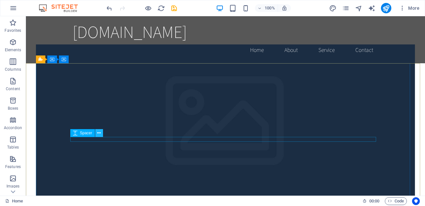
click at [99, 134] on icon at bounding box center [99, 132] width 4 height 7
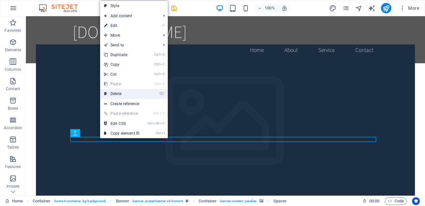
click at [124, 94] on link "⌦ Delete" at bounding box center [121, 94] width 43 height 10
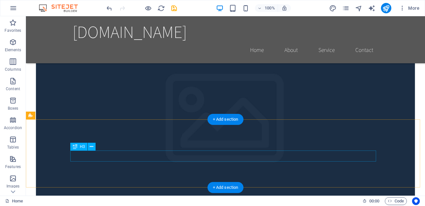
scroll to position [97, 0]
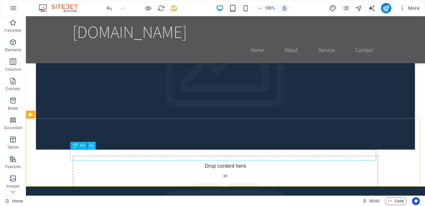
click at [90, 147] on icon at bounding box center [92, 145] width 4 height 7
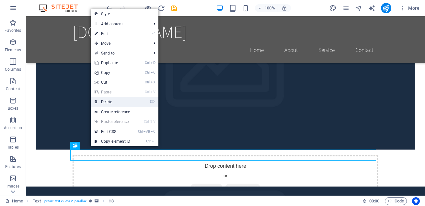
click at [106, 103] on link "⌦ Delete" at bounding box center [112, 102] width 43 height 10
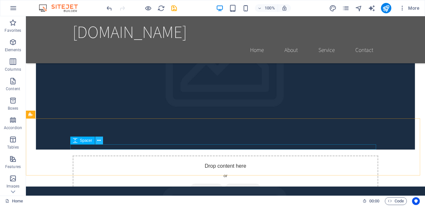
click at [100, 141] on icon at bounding box center [99, 140] width 4 height 7
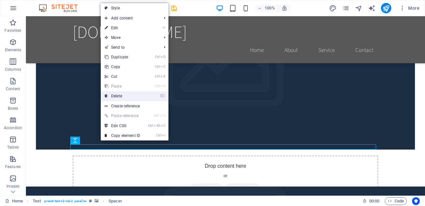
click at [128, 98] on link "⌦ Delete" at bounding box center [122, 96] width 43 height 10
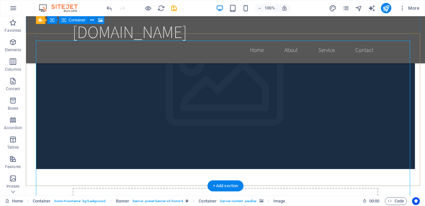
scroll to position [0, 0]
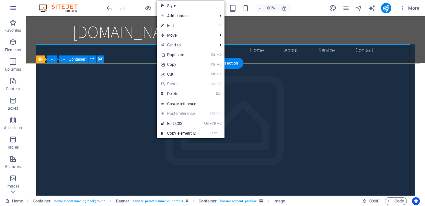
click at [83, 72] on figure at bounding box center [225, 125] width 379 height 163
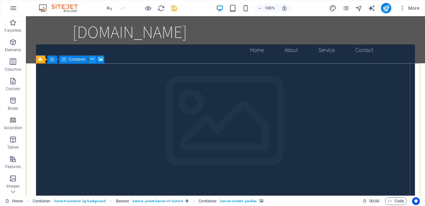
click at [91, 57] on icon at bounding box center [92, 59] width 4 height 7
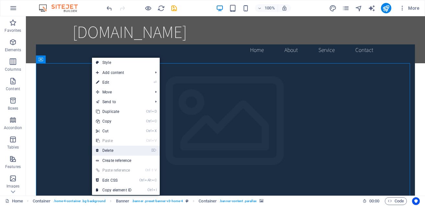
click at [115, 151] on link "⌦ Delete" at bounding box center [113, 150] width 43 height 10
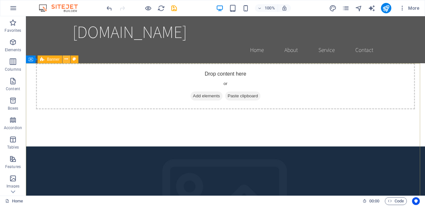
click at [67, 59] on icon at bounding box center [66, 59] width 4 height 7
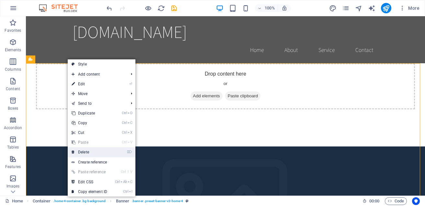
click at [91, 152] on link "⌦ Delete" at bounding box center [89, 152] width 43 height 10
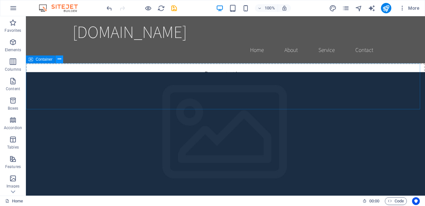
click at [59, 60] on icon at bounding box center [60, 59] width 4 height 7
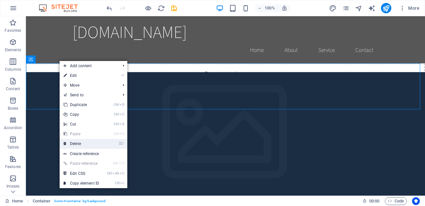
click at [82, 142] on link "⌦ Delete" at bounding box center [81, 144] width 43 height 10
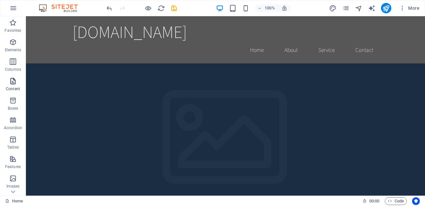
drag, startPoint x: 0, startPoint y: 134, endPoint x: 16, endPoint y: 83, distance: 53.1
click at [16, 83] on icon "button" at bounding box center [13, 81] width 8 height 8
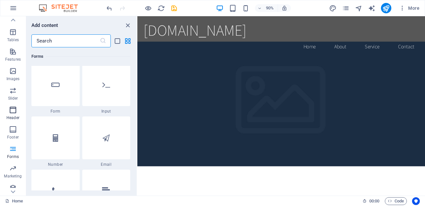
scroll to position [112, 0]
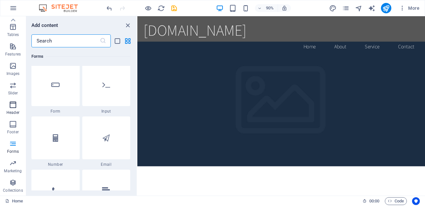
click at [16, 110] on p "Header" at bounding box center [12, 112] width 13 height 5
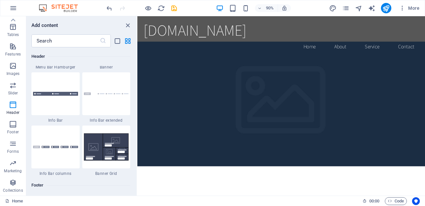
scroll to position [4254, 0]
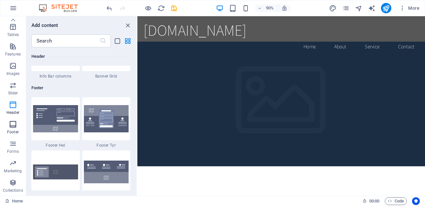
click at [13, 130] on p "Footer" at bounding box center [13, 131] width 12 height 5
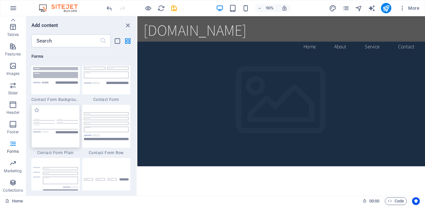
scroll to position [4739, 0]
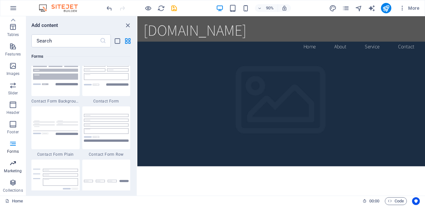
click at [14, 165] on icon "button" at bounding box center [13, 163] width 8 height 8
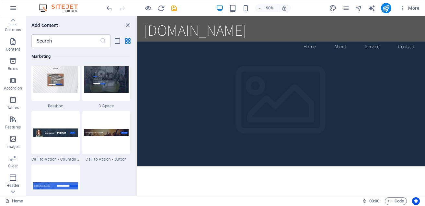
scroll to position [48, 0]
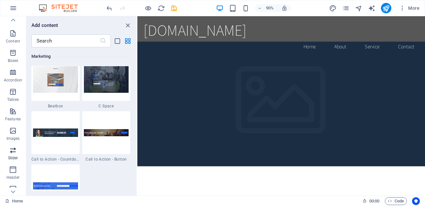
click at [13, 151] on icon "button" at bounding box center [13, 150] width 8 height 8
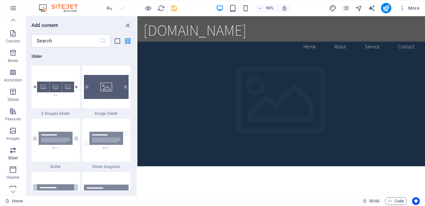
scroll to position [3670, 0]
click at [10, 135] on span "Images" at bounding box center [13, 135] width 26 height 16
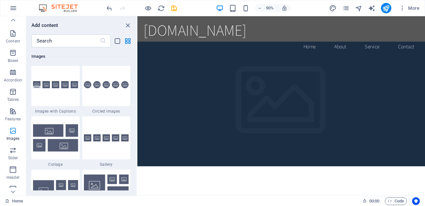
scroll to position [3282, 0]
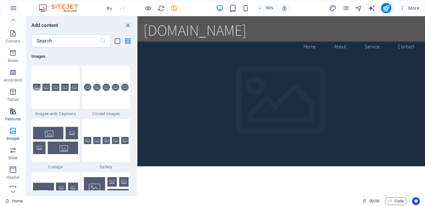
click at [17, 115] on span "Features" at bounding box center [13, 115] width 26 height 16
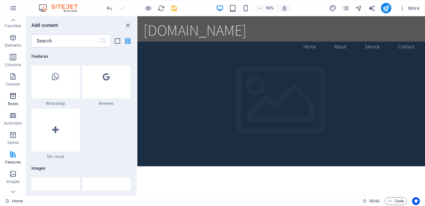
scroll to position [0, 0]
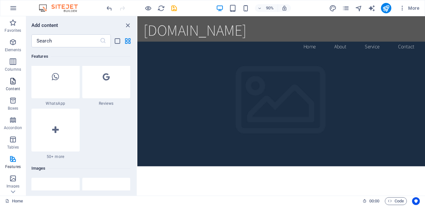
click at [17, 88] on p "Content" at bounding box center [13, 88] width 14 height 5
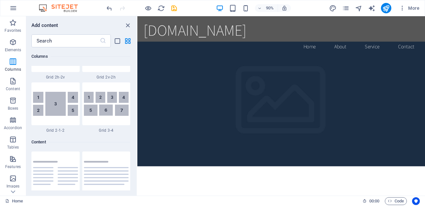
scroll to position [1036, 0]
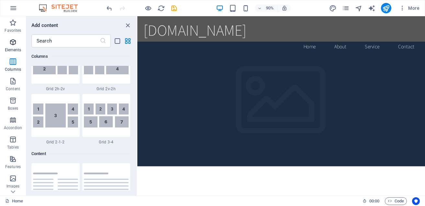
click at [14, 45] on icon "button" at bounding box center [13, 42] width 8 height 8
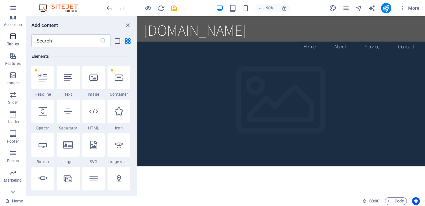
scroll to position [112, 0]
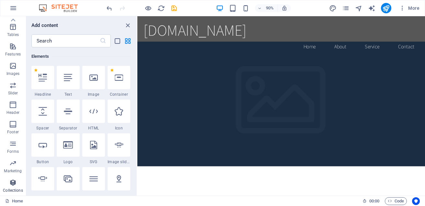
click at [18, 185] on span "Collections" at bounding box center [13, 186] width 26 height 16
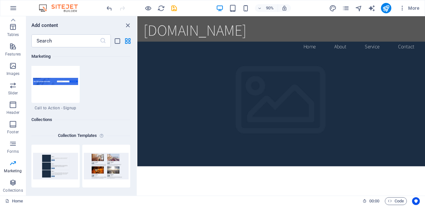
scroll to position [5912, 0]
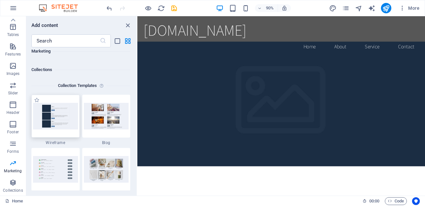
click at [76, 116] on img at bounding box center [55, 116] width 45 height 26
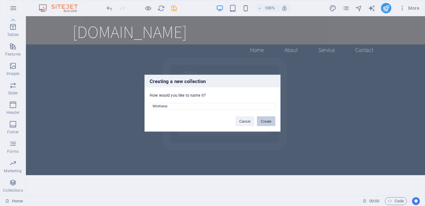
click at [269, 122] on button "Create" at bounding box center [266, 121] width 18 height 10
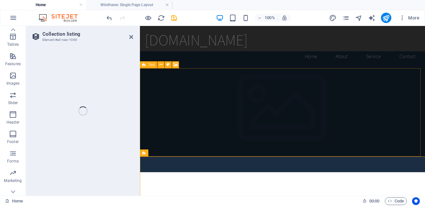
select select "68ded5f48b2b4b25940e6706"
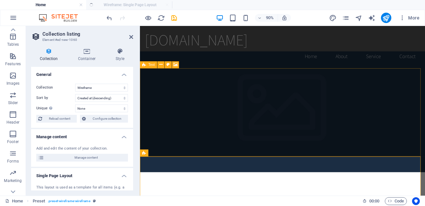
select select "createdAt_DESC"
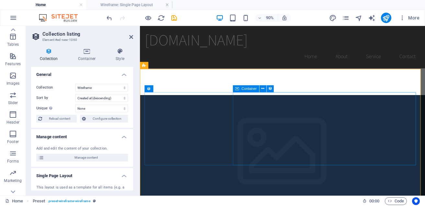
scroll to position [162, 0]
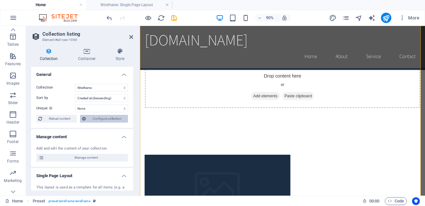
click at [112, 118] on span "Configure collection" at bounding box center [107, 119] width 38 height 8
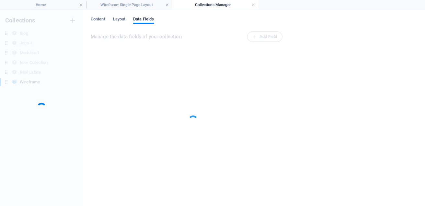
scroll to position [0, 0]
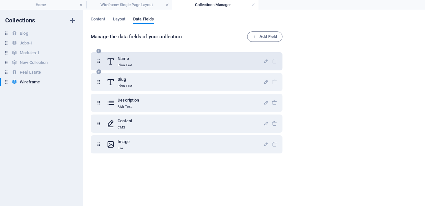
drag, startPoint x: 147, startPoint y: 143, endPoint x: 159, endPoint y: 63, distance: 80.9
click at [159, 63] on div "Name Plain Text Slug Plain Text Description Rich Text Content CMS Image File" at bounding box center [187, 102] width 192 height 101
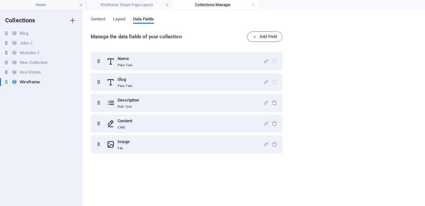
drag, startPoint x: 150, startPoint y: 183, endPoint x: 183, endPoint y: 158, distance: 42.3
click at [153, 182] on div "Name Plain Text Slug Plain Text Description Rich Text Content CMS Image File" at bounding box center [188, 123] width 194 height 150
click at [269, 38] on span "Add Field" at bounding box center [264, 37] width 24 height 8
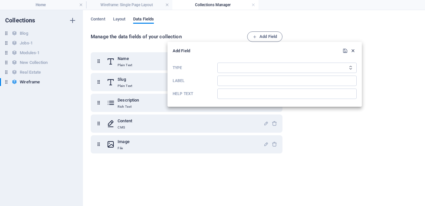
click at [353, 52] on icon "button" at bounding box center [353, 51] width 6 height 6
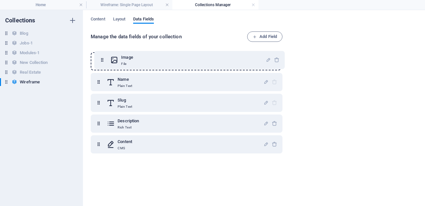
drag, startPoint x: 100, startPoint y: 148, endPoint x: 105, endPoint y: 61, distance: 86.9
click at [105, 61] on div "Name Plain Text Slug Plain Text Description Rich Text Content CMS Image File" at bounding box center [187, 102] width 192 height 101
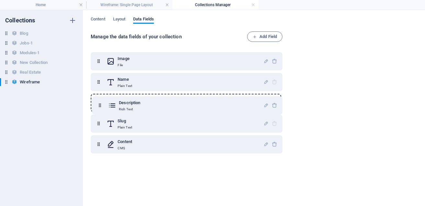
drag, startPoint x: 98, startPoint y: 123, endPoint x: 99, endPoint y: 103, distance: 20.1
click at [99, 103] on div "Image File Name Plain Text Slug Plain Text Description Rich Text Content CMS" at bounding box center [187, 102] width 192 height 101
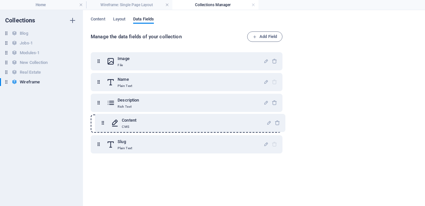
drag, startPoint x: 98, startPoint y: 146, endPoint x: 102, endPoint y: 122, distance: 23.7
click at [102, 122] on div "Image File Name Plain Text Description Rich Text Slug Plain Text Content CMS" at bounding box center [187, 102] width 192 height 101
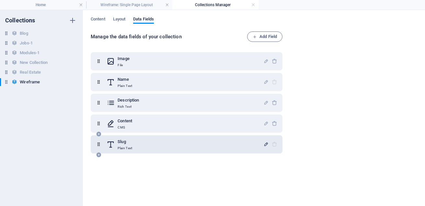
click at [266, 143] on icon "button" at bounding box center [266, 144] width 6 height 6
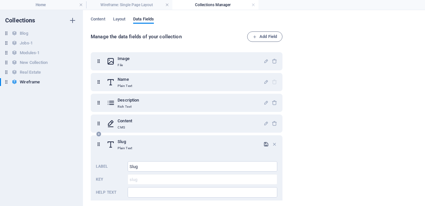
click at [266, 144] on icon "button" at bounding box center [266, 144] width 6 height 6
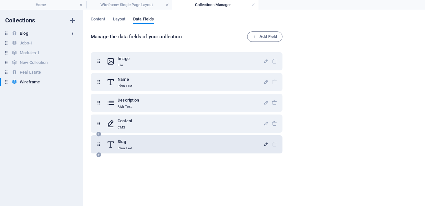
click at [24, 33] on h6 "Blog" at bounding box center [24, 33] width 8 height 8
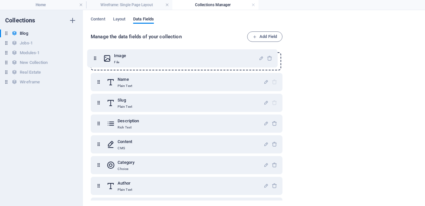
drag, startPoint x: 99, startPoint y: 150, endPoint x: 97, endPoint y: 59, distance: 91.0
click at [97, 59] on div "Name Plain Text Slug Plain Text Description Rich Text Content CMS Category Choi…" at bounding box center [187, 144] width 192 height 184
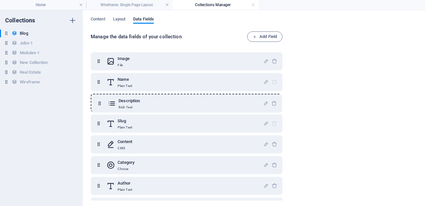
drag, startPoint x: 98, startPoint y: 125, endPoint x: 100, endPoint y: 107, distance: 18.5
click at [100, 107] on div "Image File Name Plain Text Slug Plain Text Description Rich Text Content CMS Ca…" at bounding box center [187, 144] width 192 height 184
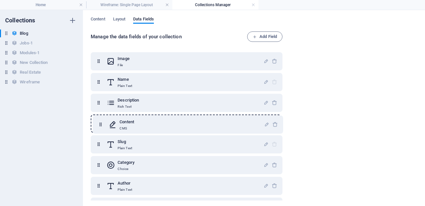
drag, startPoint x: 98, startPoint y: 144, endPoint x: 100, endPoint y: 123, distance: 21.5
click at [100, 123] on div "Image File Name Plain Text Description Rich Text Slug Plain Text Content CMS Ca…" at bounding box center [187, 144] width 192 height 184
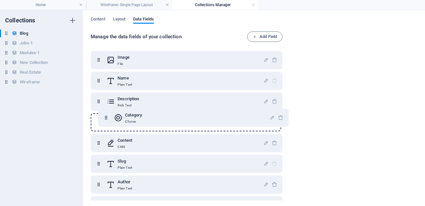
drag, startPoint x: 100, startPoint y: 167, endPoint x: 107, endPoint y: 118, distance: 49.8
click at [107, 118] on div "Image File Name Plain Text Description Rich Text Content CMS Slug Plain Text Ca…" at bounding box center [187, 143] width 192 height 184
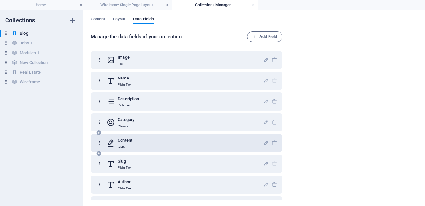
scroll to position [39, 0]
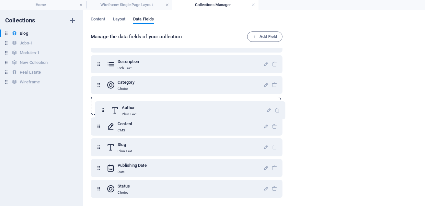
drag, startPoint x: 97, startPoint y: 151, endPoint x: 101, endPoint y: 113, distance: 38.7
click at [101, 113] on div "Image File Name Plain Text Description Rich Text Category Choice Content CMS Sl…" at bounding box center [187, 106] width 192 height 184
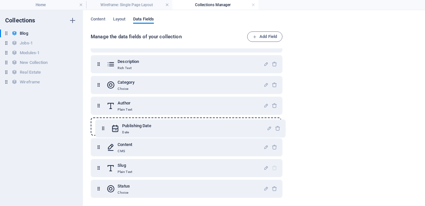
drag, startPoint x: 97, startPoint y: 169, endPoint x: 102, endPoint y: 128, distance: 42.0
click at [102, 128] on div "Image File Name Plain Text Description Rich Text Category Choice Author Plain T…" at bounding box center [187, 106] width 192 height 184
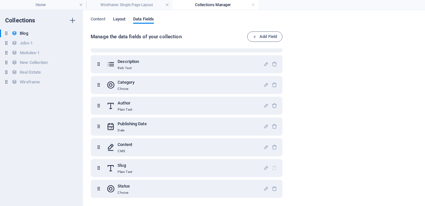
click at [124, 19] on span "Layout" at bounding box center [119, 19] width 13 height 9
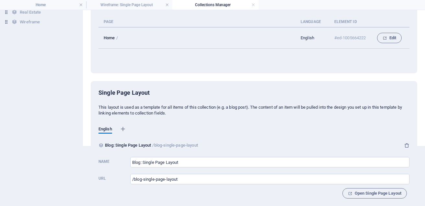
scroll to position [67, 0]
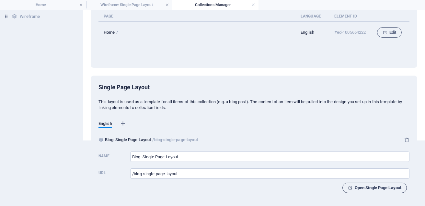
click at [353, 188] on span "Open Single Page Layout" at bounding box center [374, 188] width 53 height 8
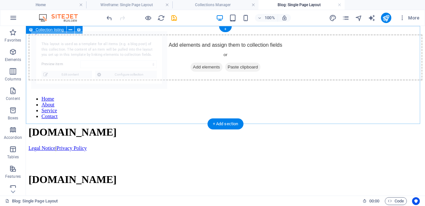
scroll to position [0, 0]
select select "68ded07f14e8f9529505d409"
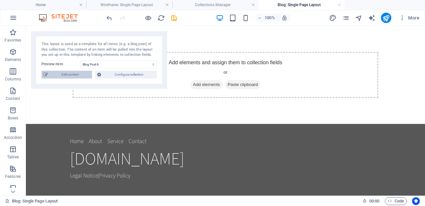
click at [65, 76] on span "Edit content" at bounding box center [70, 75] width 40 height 8
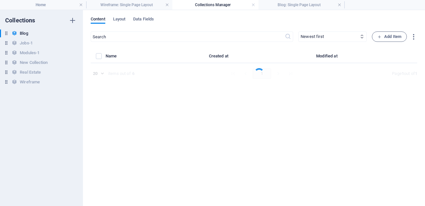
select select "Category 2"
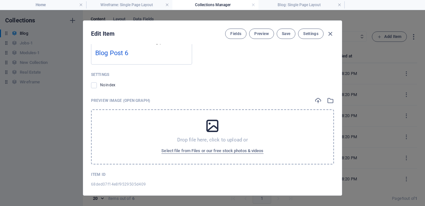
scroll to position [622, 0]
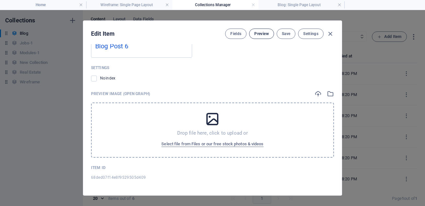
click at [263, 35] on span "Preview" at bounding box center [261, 33] width 14 height 5
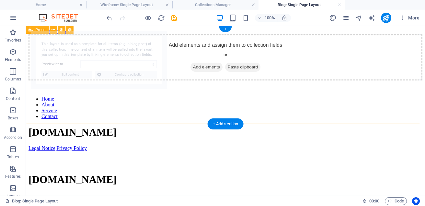
scroll to position [0, 0]
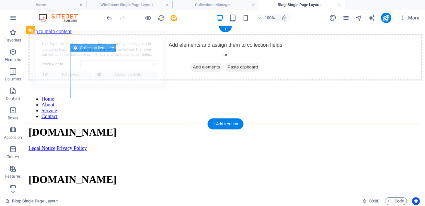
select select "68ded07f14e8f9529505d409"
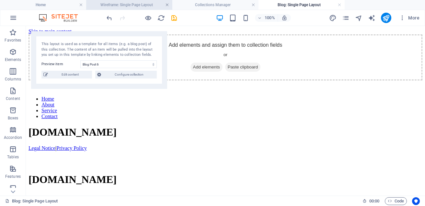
click at [168, 5] on link at bounding box center [167, 5] width 4 height 6
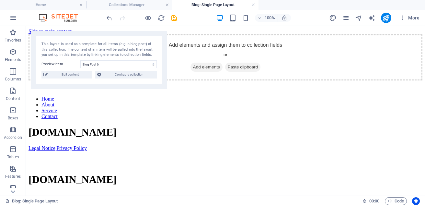
click at [255, 5] on h4 "Blog: Single Page Layout" at bounding box center [215, 4] width 86 height 7
click at [253, 5] on link at bounding box center [253, 5] width 4 height 6
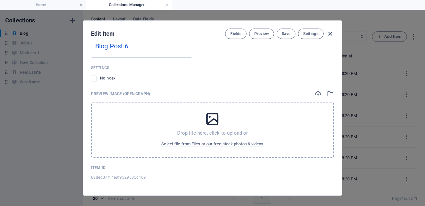
click at [327, 32] on icon "button" at bounding box center [329, 33] width 7 height 7
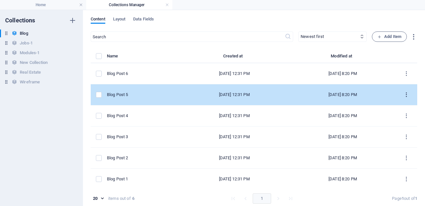
click at [406, 94] on icon "items list" at bounding box center [406, 95] width 6 height 6
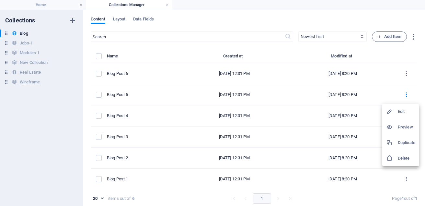
click at [409, 126] on h6 "Preview" at bounding box center [406, 127] width 17 height 8
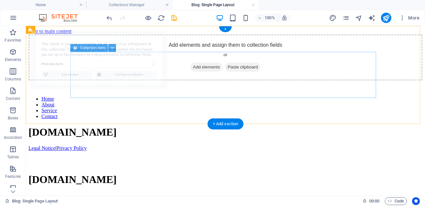
select select "68ded07f14e8f9529505d408"
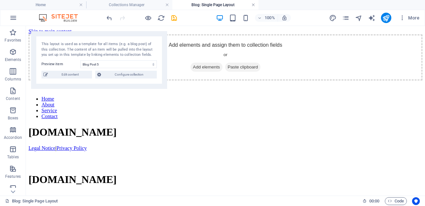
click at [254, 6] on link at bounding box center [253, 5] width 4 height 6
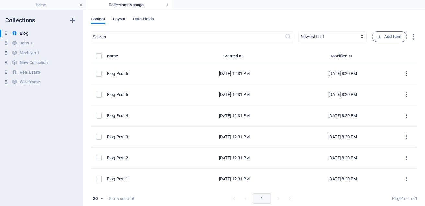
click at [123, 21] on span "Layout" at bounding box center [119, 19] width 13 height 9
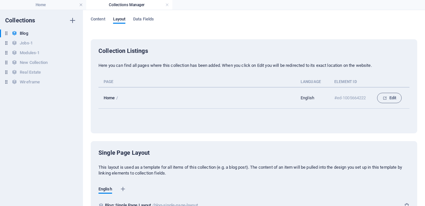
click at [169, 5] on h4 "Collections Manager" at bounding box center [129, 4] width 86 height 7
click at [168, 5] on link at bounding box center [167, 5] width 4 height 6
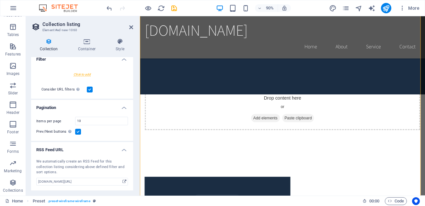
scroll to position [162, 0]
click at [90, 50] on h4 "Container" at bounding box center [88, 45] width 38 height 14
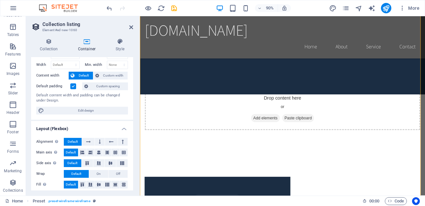
scroll to position [27, 0]
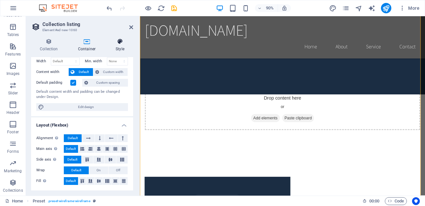
click at [123, 43] on icon at bounding box center [120, 41] width 26 height 6
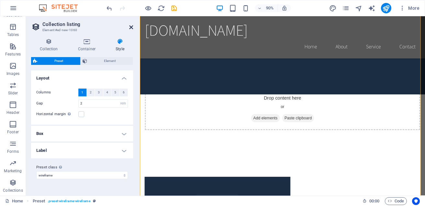
click at [132, 28] on icon at bounding box center [131, 27] width 4 height 5
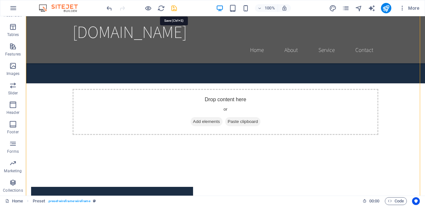
click at [177, 5] on icon "save" at bounding box center [173, 8] width 7 height 7
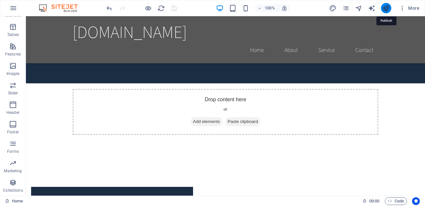
click at [386, 8] on icon "publish" at bounding box center [385, 8] width 7 height 7
click at [371, 8] on icon "text_generator" at bounding box center [371, 8] width 7 height 7
select select "English"
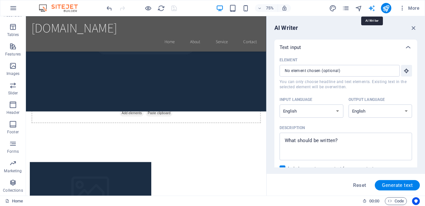
scroll to position [0, 0]
click at [404, 9] on icon "button" at bounding box center [402, 8] width 6 height 6
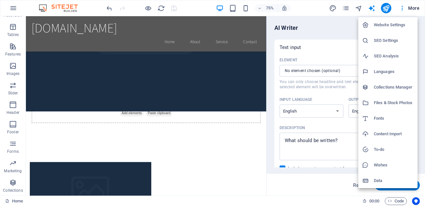
click at [388, 10] on div at bounding box center [212, 103] width 425 height 206
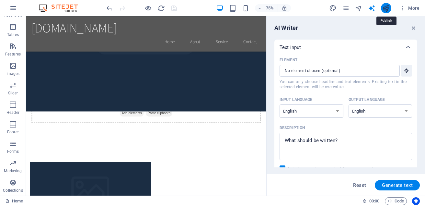
click at [387, 6] on icon "publish" at bounding box center [385, 8] width 7 height 7
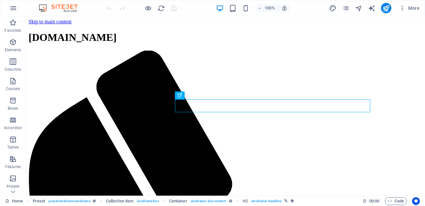
scroll to position [99, 0]
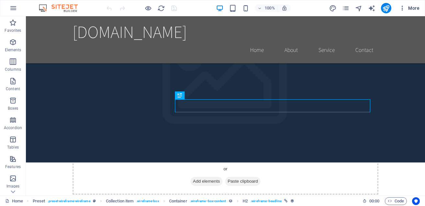
click at [402, 9] on icon "button" at bounding box center [402, 8] width 6 height 6
